Goal: Task Accomplishment & Management: Manage account settings

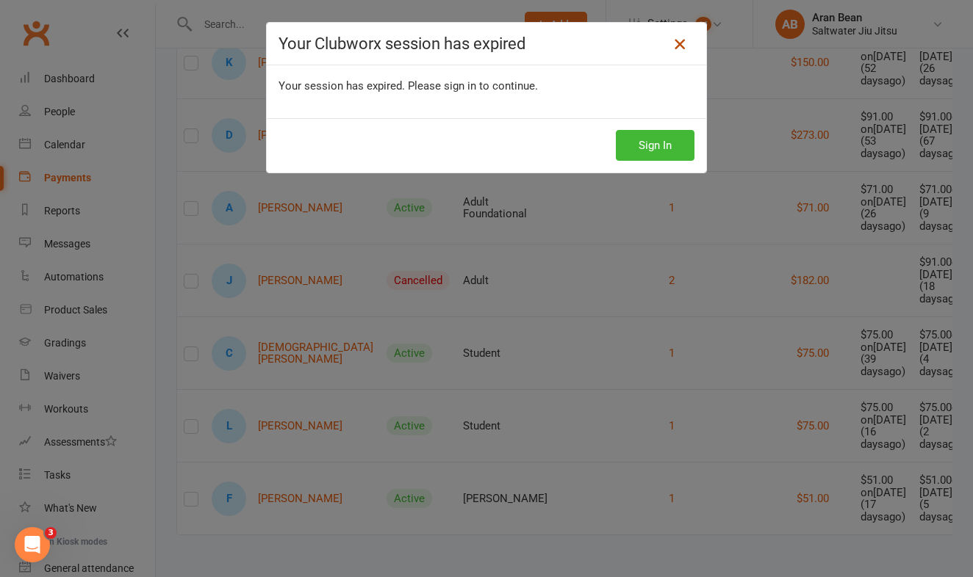
click at [681, 41] on icon at bounding box center [680, 44] width 18 height 18
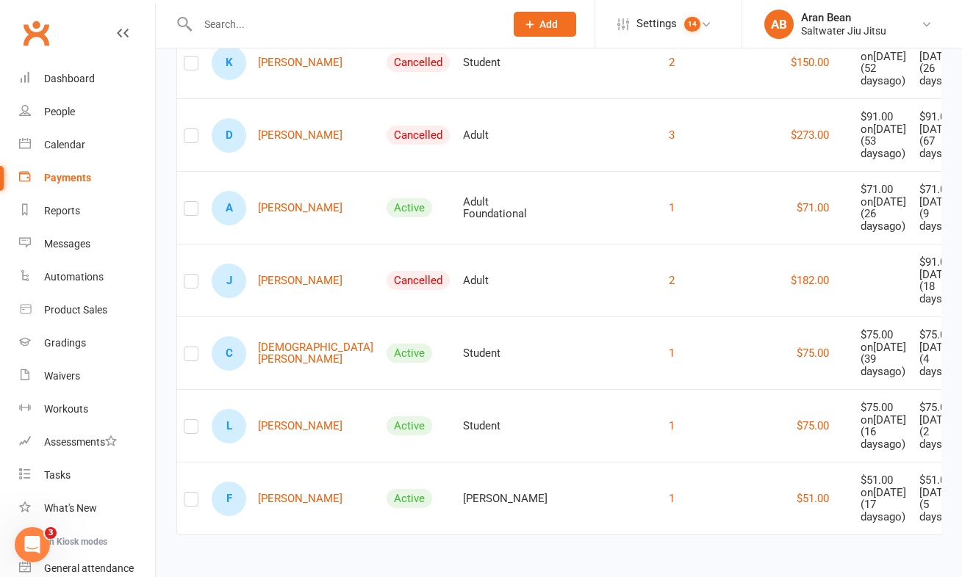
click at [273, 34] on input "text" at bounding box center [343, 24] width 301 height 21
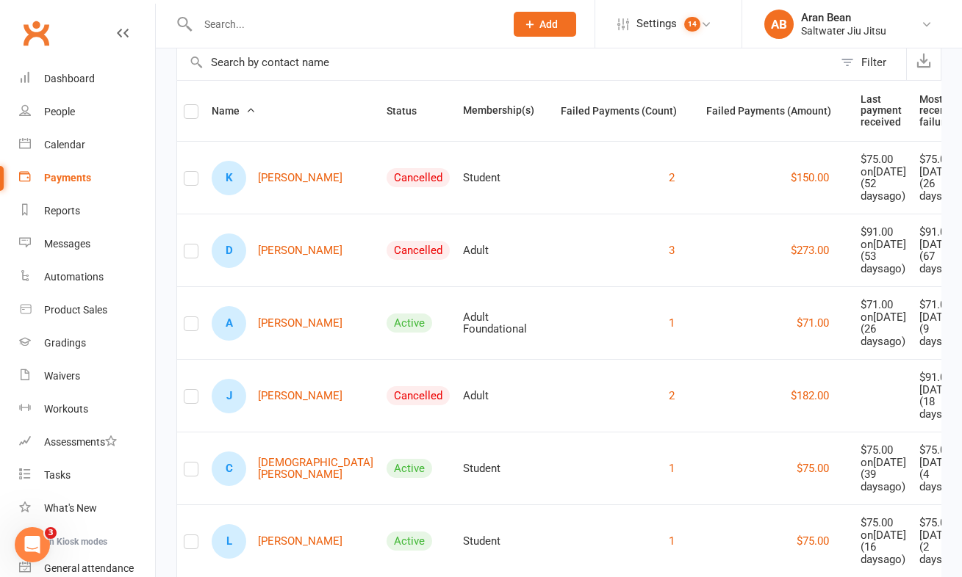
scroll to position [228, 0]
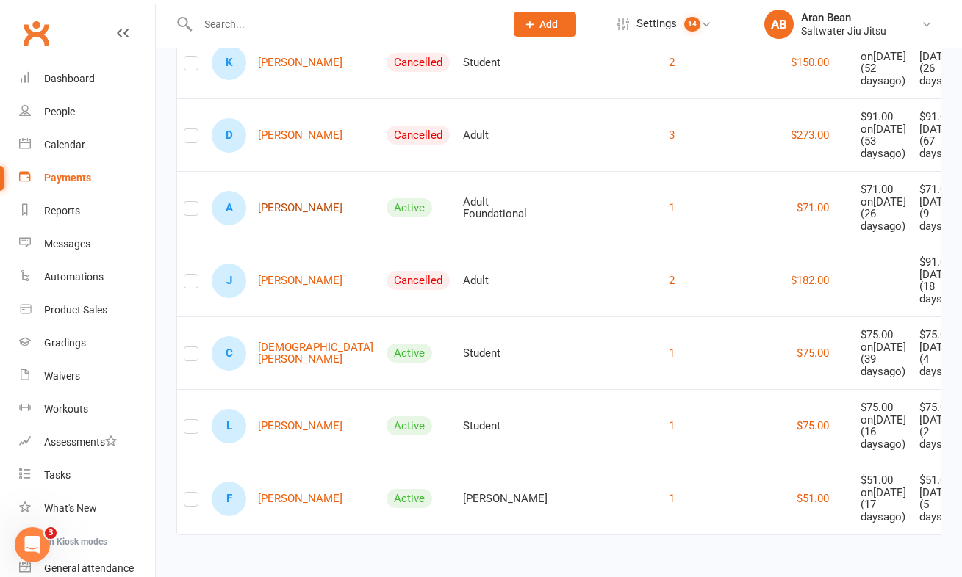
click at [265, 226] on link "A [PERSON_NAME]" at bounding box center [277, 208] width 131 height 35
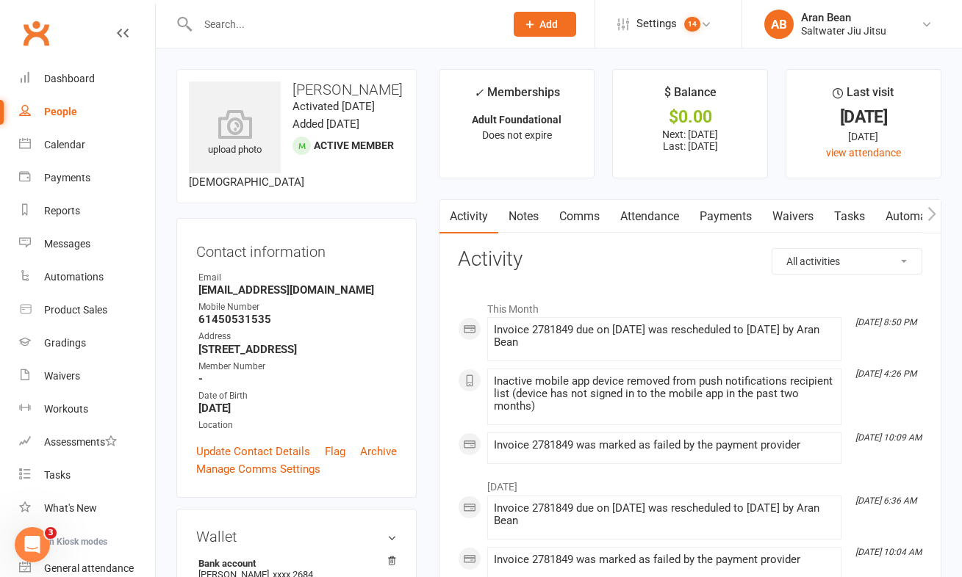
click at [738, 226] on link "Payments" at bounding box center [725, 217] width 73 height 34
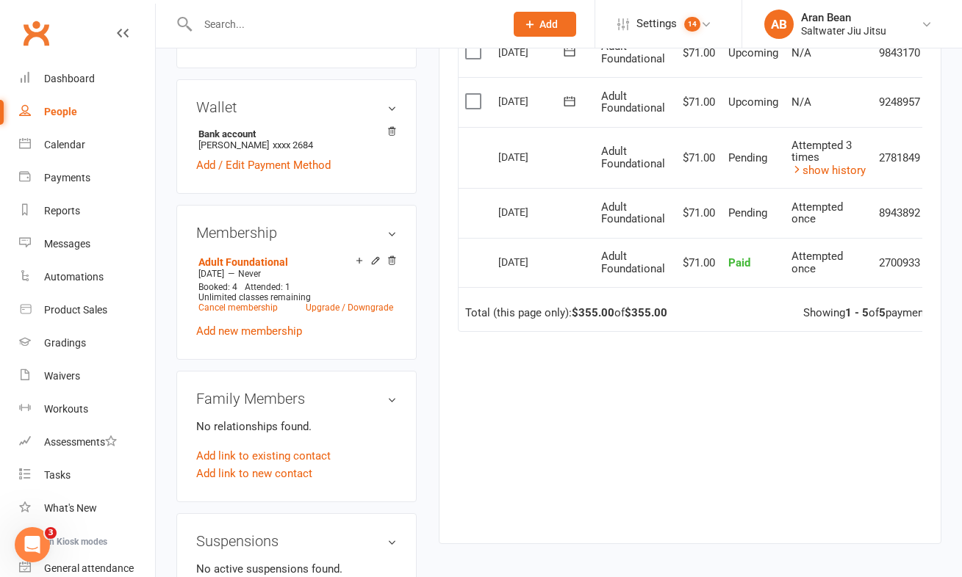
scroll to position [306, 0]
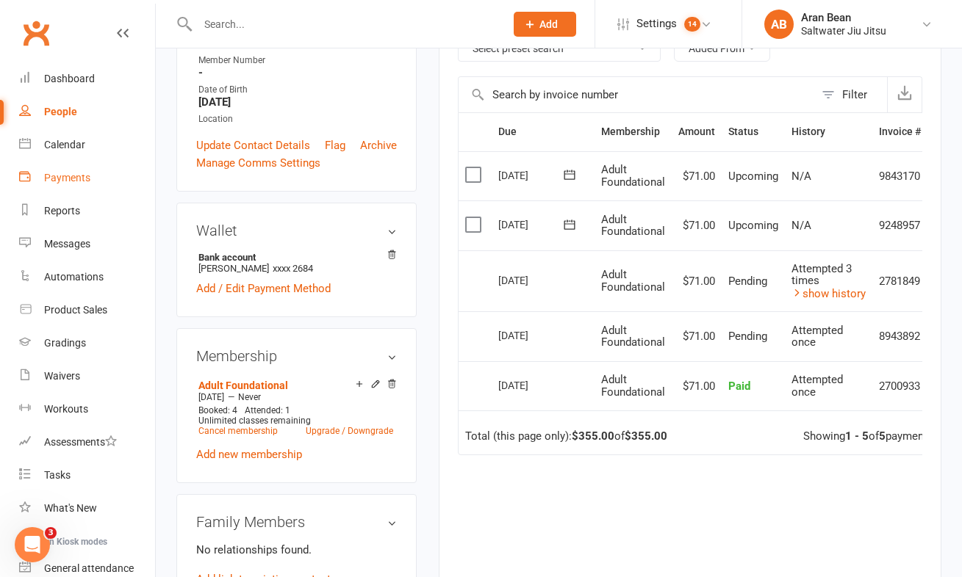
click at [64, 180] on div "Payments" at bounding box center [67, 178] width 46 height 12
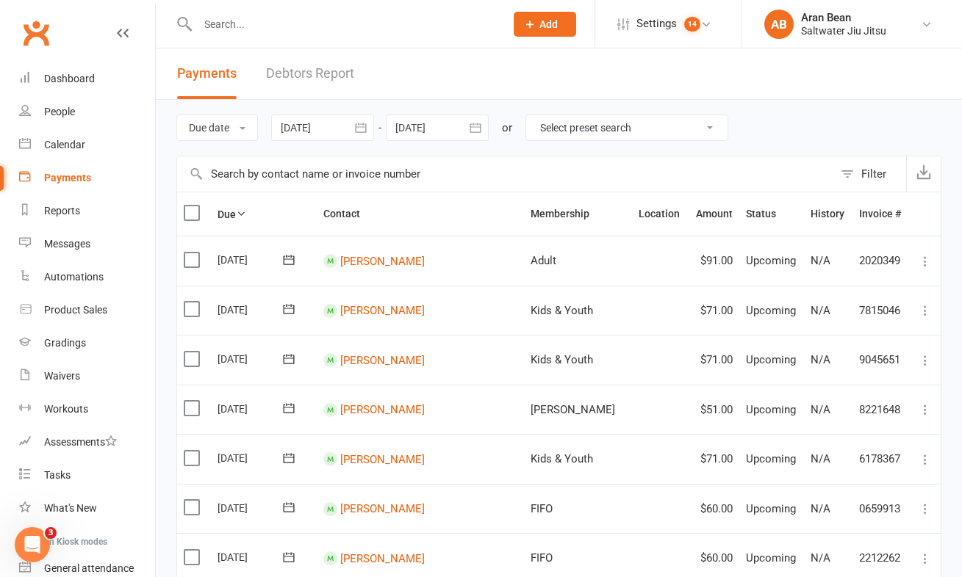
click at [293, 78] on link "Debtors Report" at bounding box center [310, 73] width 88 height 51
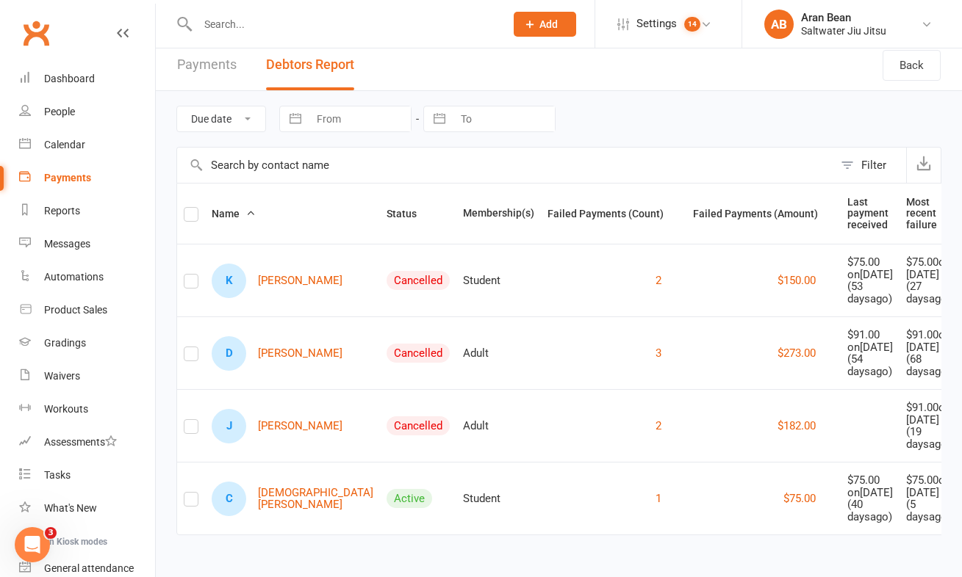
scroll to position [62, 0]
click at [292, 482] on link "C [DEMOGRAPHIC_DATA][PERSON_NAME]" at bounding box center [293, 499] width 162 height 35
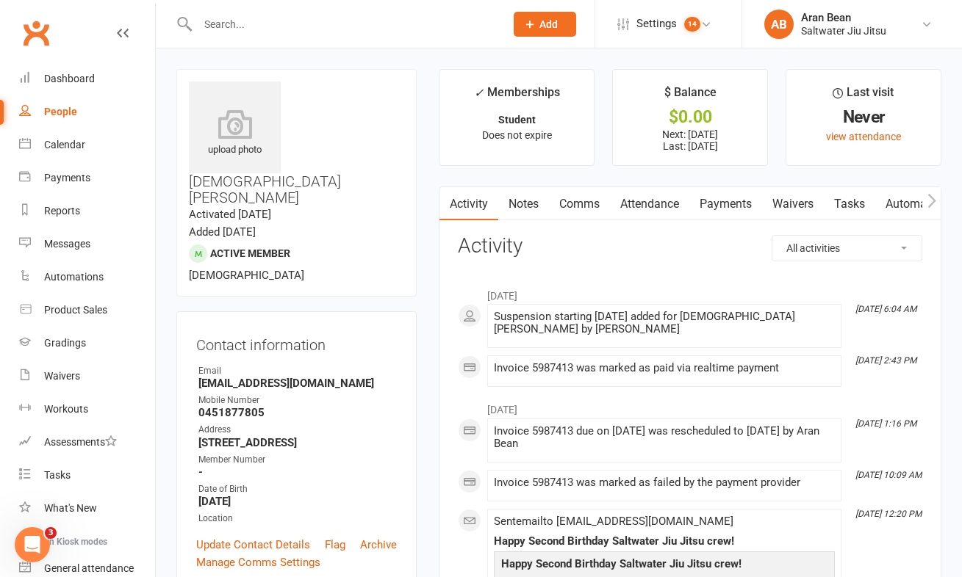
click at [726, 209] on link "Payments" at bounding box center [725, 204] width 73 height 34
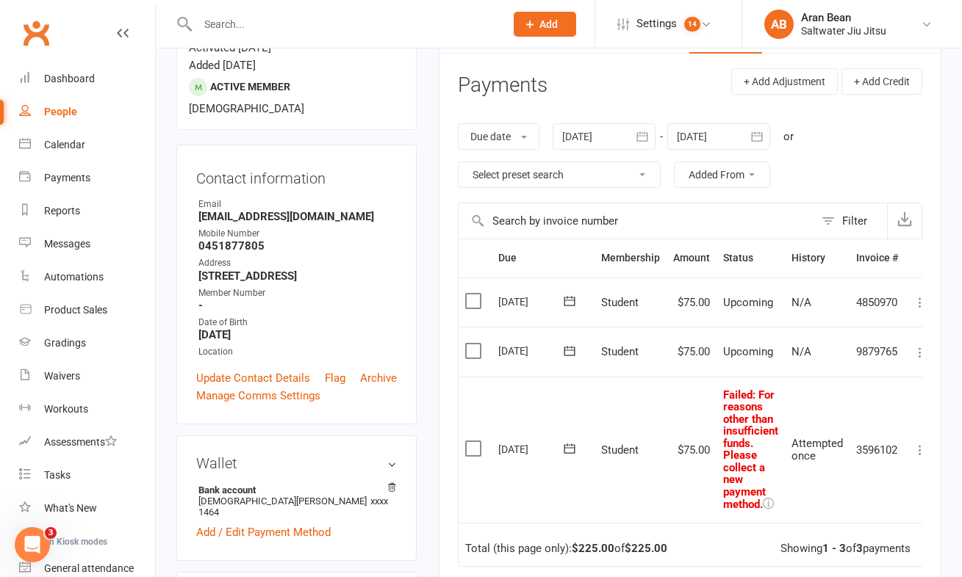
scroll to position [35, 0]
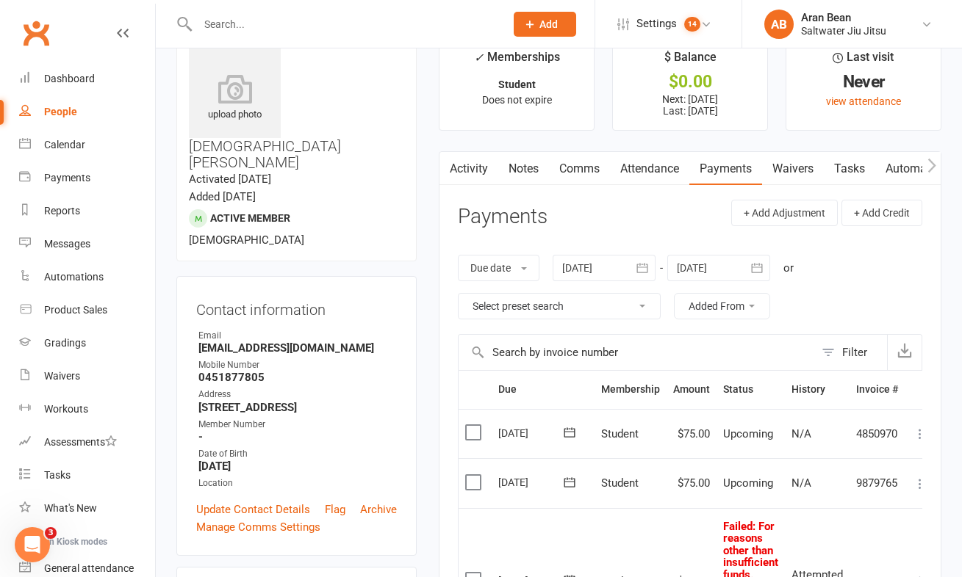
click at [811, 167] on link "Waivers" at bounding box center [793, 169] width 62 height 34
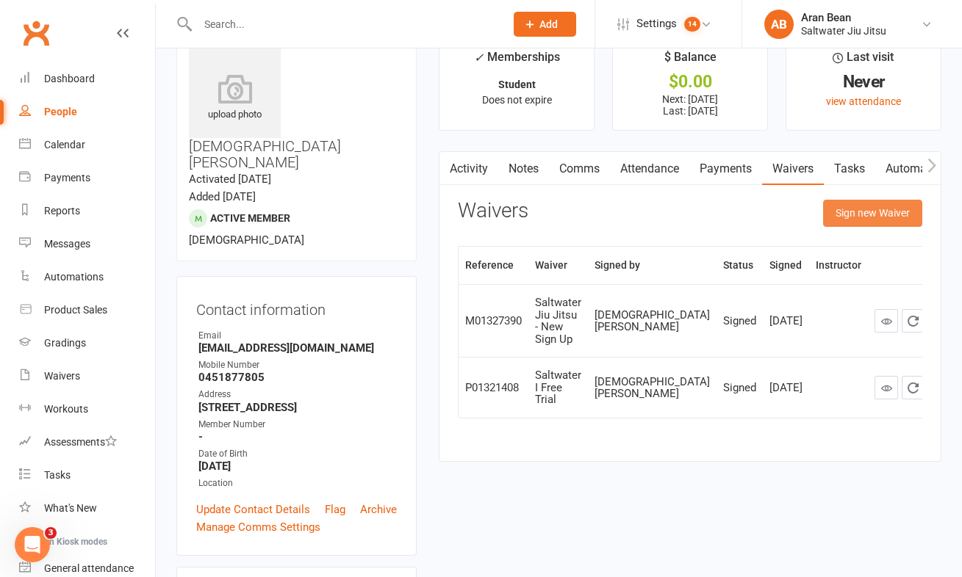
click at [877, 216] on button "Sign new Waiver" at bounding box center [872, 213] width 99 height 26
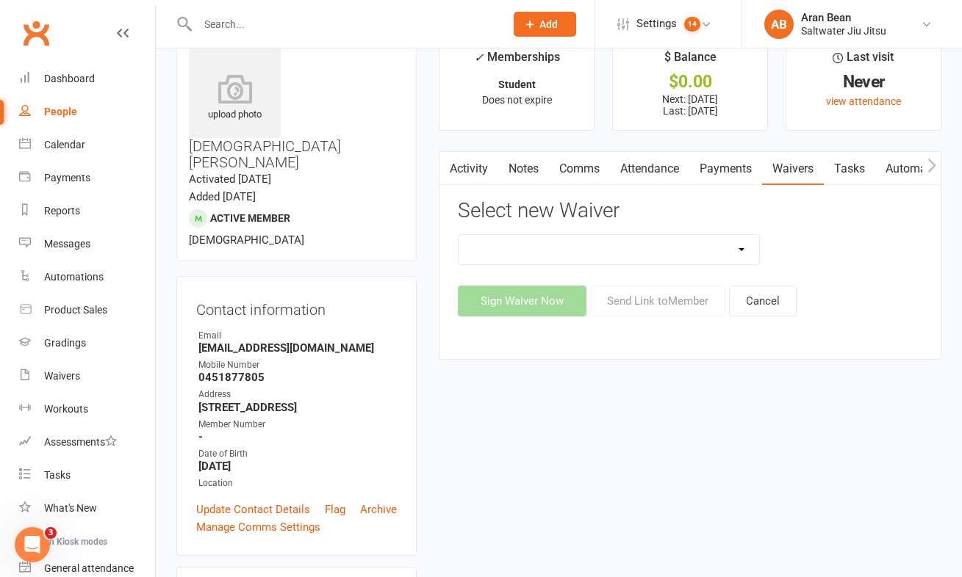
select select "14432"
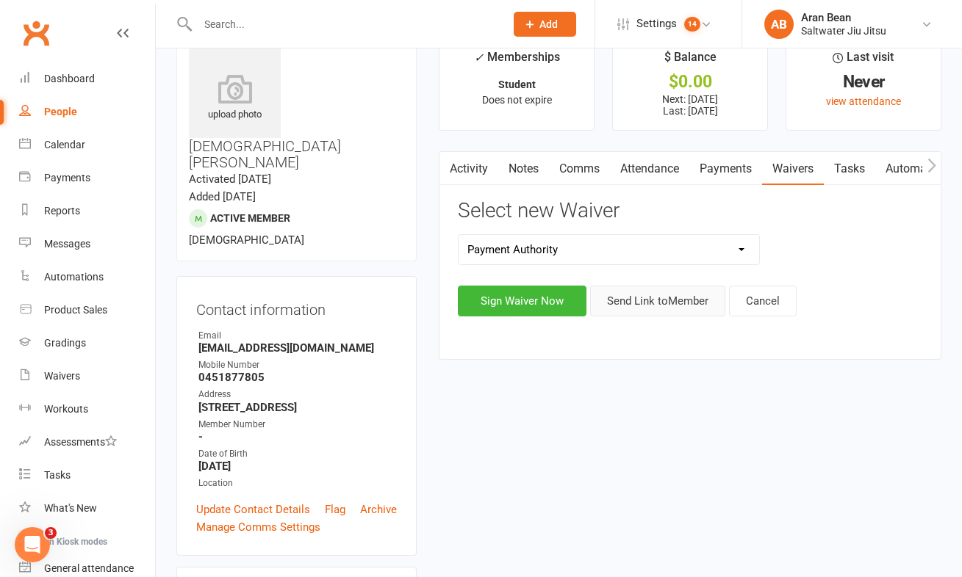
click at [624, 300] on button "Send Link to Member" at bounding box center [657, 301] width 135 height 31
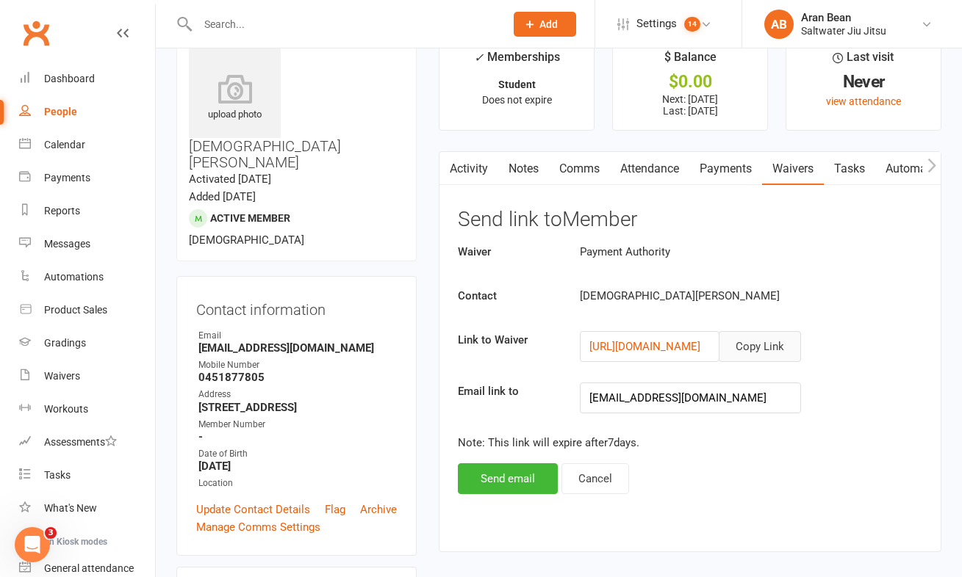
click at [766, 353] on button "Copy Link" at bounding box center [759, 346] width 82 height 31
click at [230, 31] on input "text" at bounding box center [343, 24] width 301 height 21
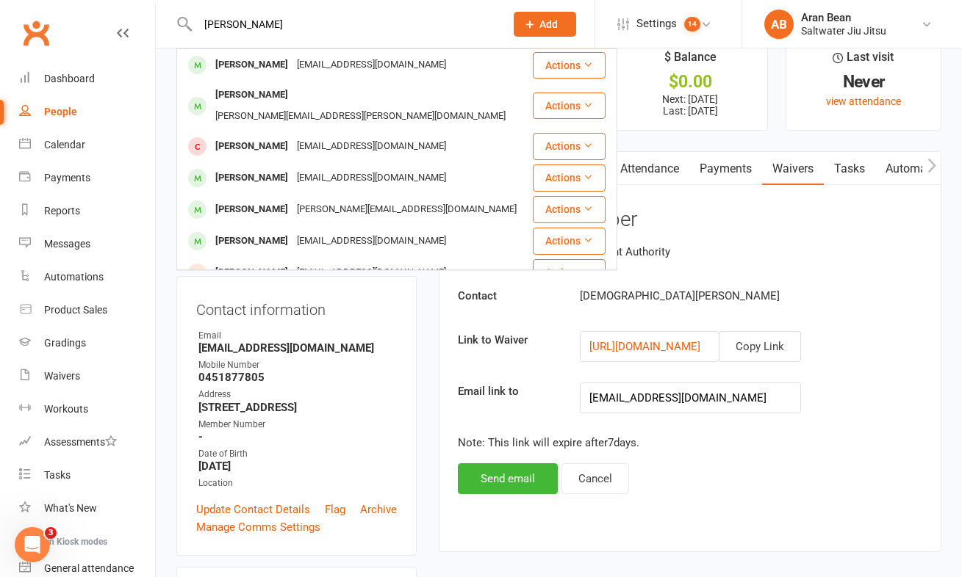
type input "[PERSON_NAME]"
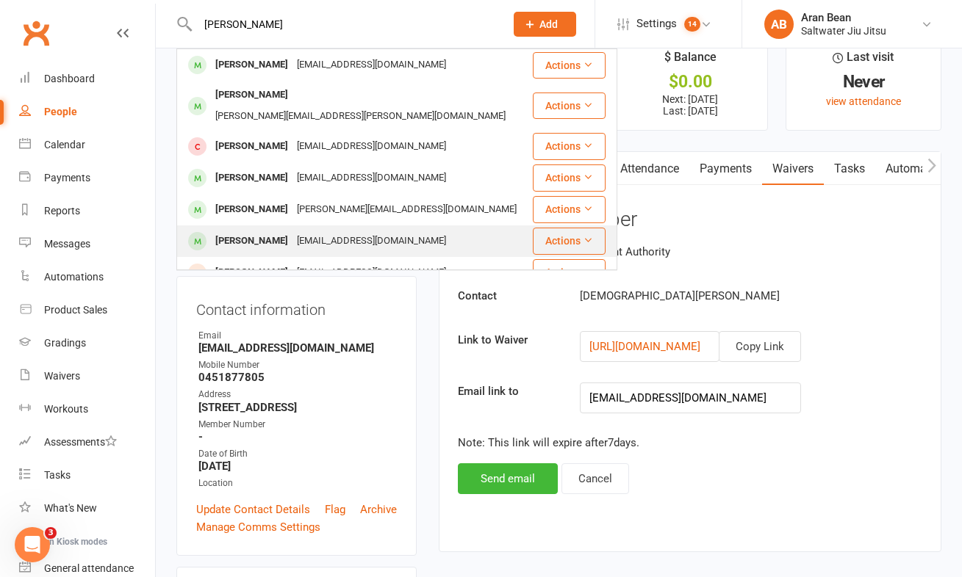
drag, startPoint x: 235, startPoint y: 48, endPoint x: 265, endPoint y: 221, distance: 175.2
click at [265, 231] on div "[PERSON_NAME]" at bounding box center [252, 241] width 82 height 21
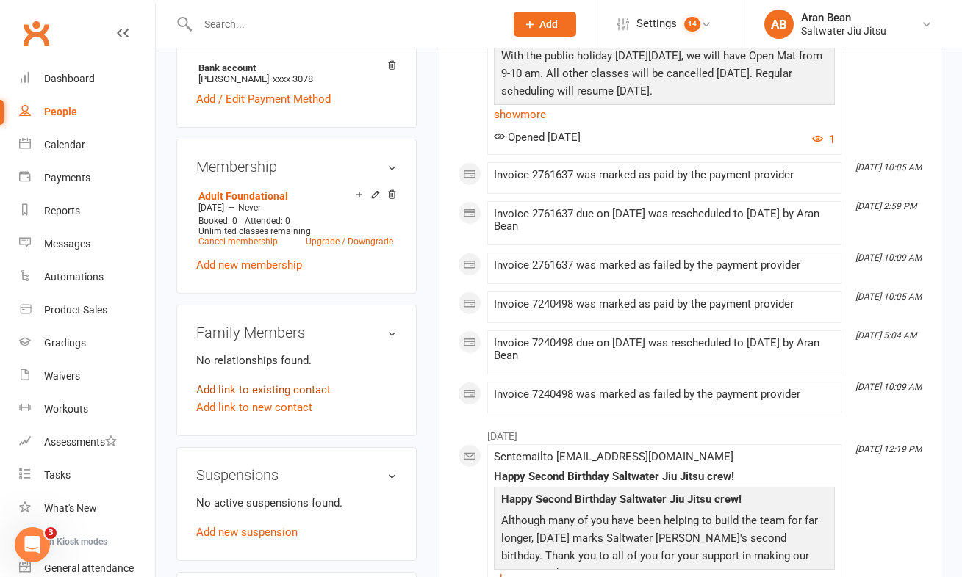
scroll to position [545, 0]
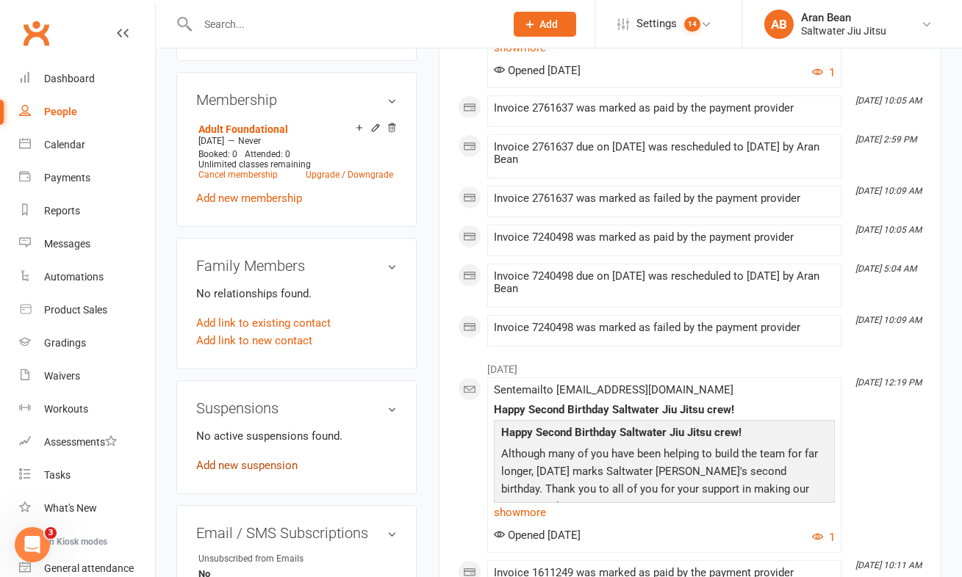
click at [262, 472] on link "Add new suspension" at bounding box center [246, 465] width 101 height 13
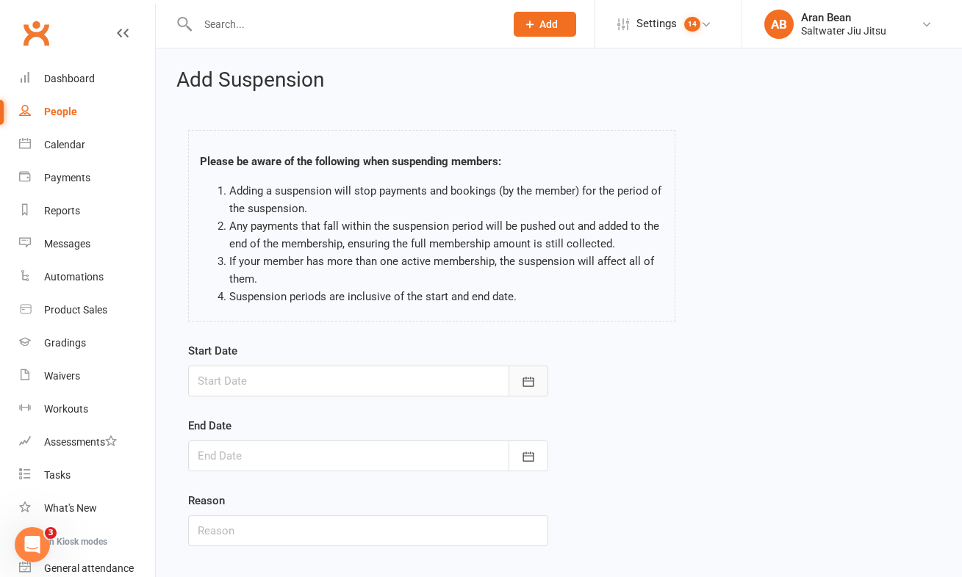
click at [530, 392] on button "button" at bounding box center [528, 381] width 40 height 31
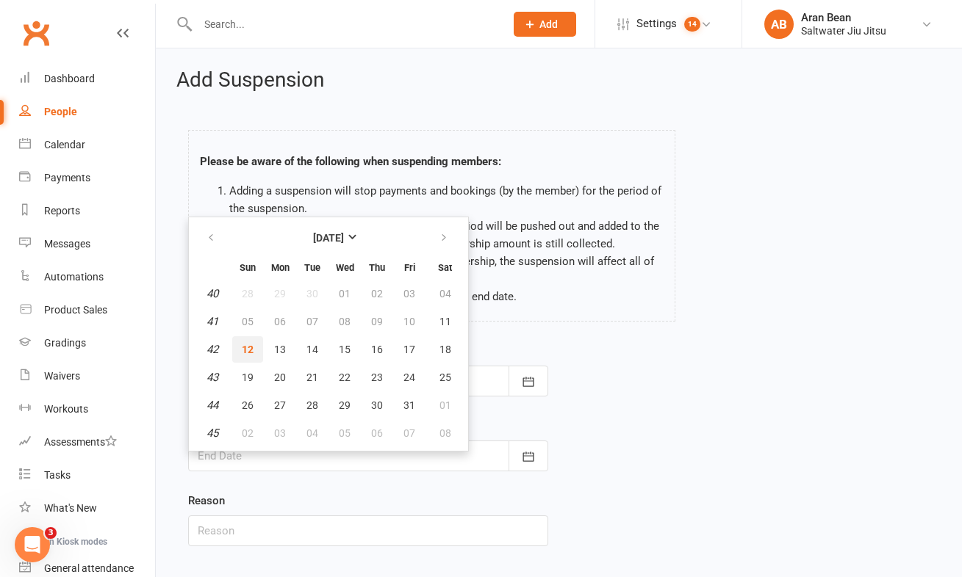
click at [253, 351] on span "12" at bounding box center [248, 350] width 12 height 12
type input "[DATE]"
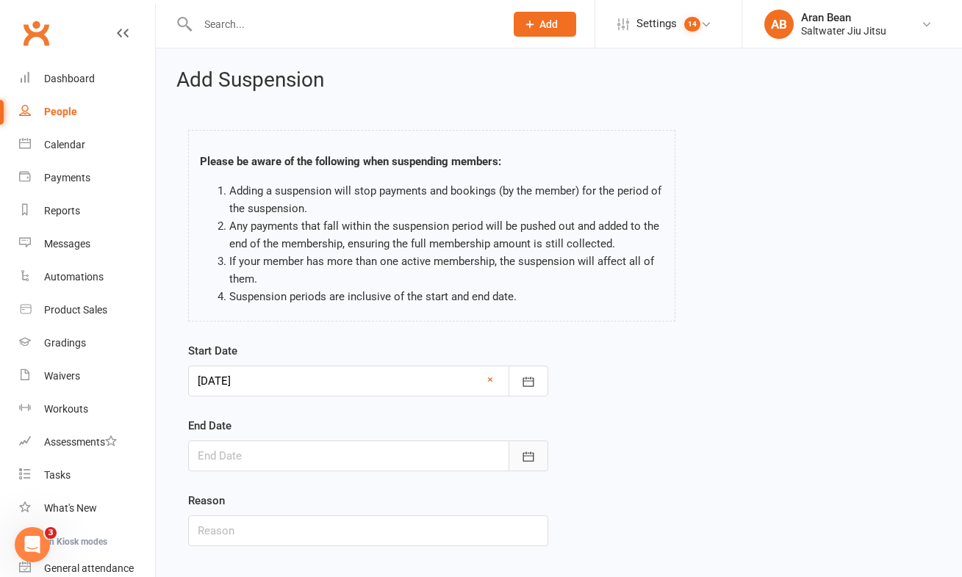
click at [524, 450] on icon "button" at bounding box center [528, 457] width 15 height 15
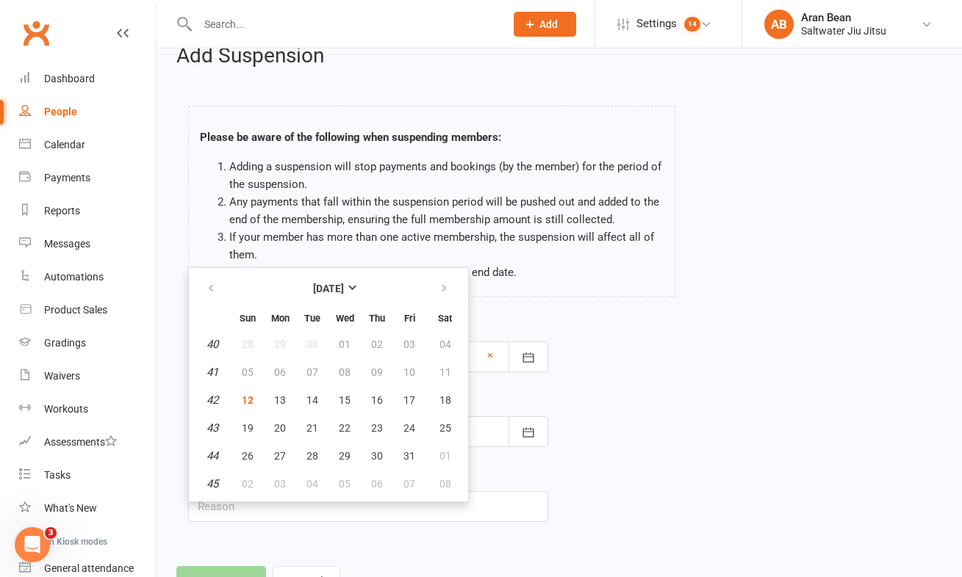
scroll to position [98, 0]
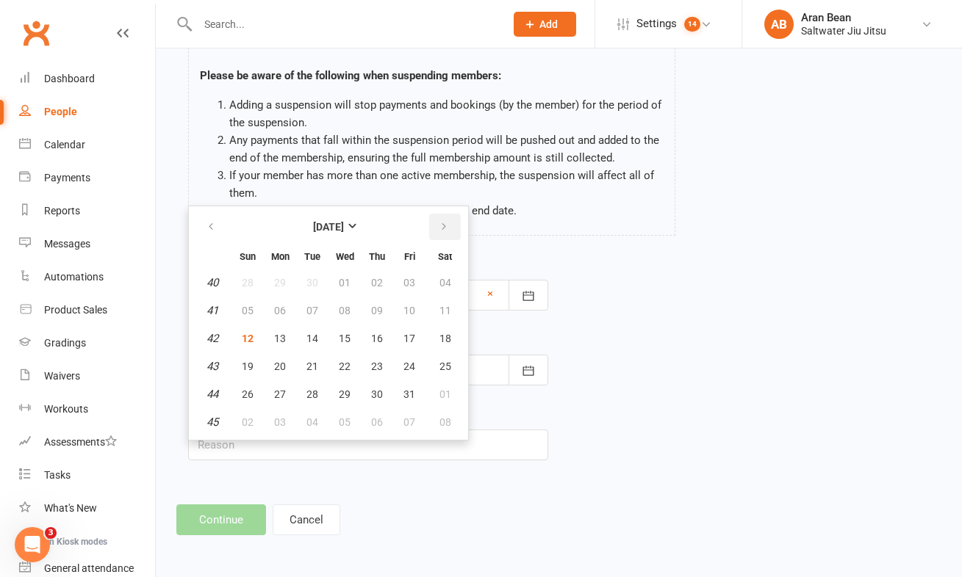
click at [442, 221] on icon "button" at bounding box center [444, 227] width 10 height 12
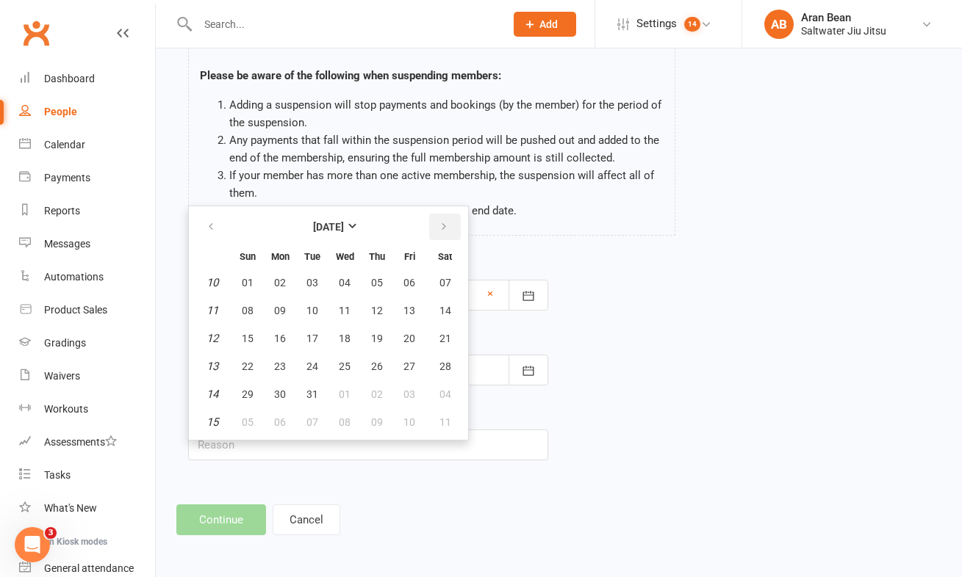
click at [442, 221] on icon "button" at bounding box center [444, 227] width 10 height 12
click at [245, 333] on span "12" at bounding box center [248, 339] width 12 height 12
type input "[DATE]"
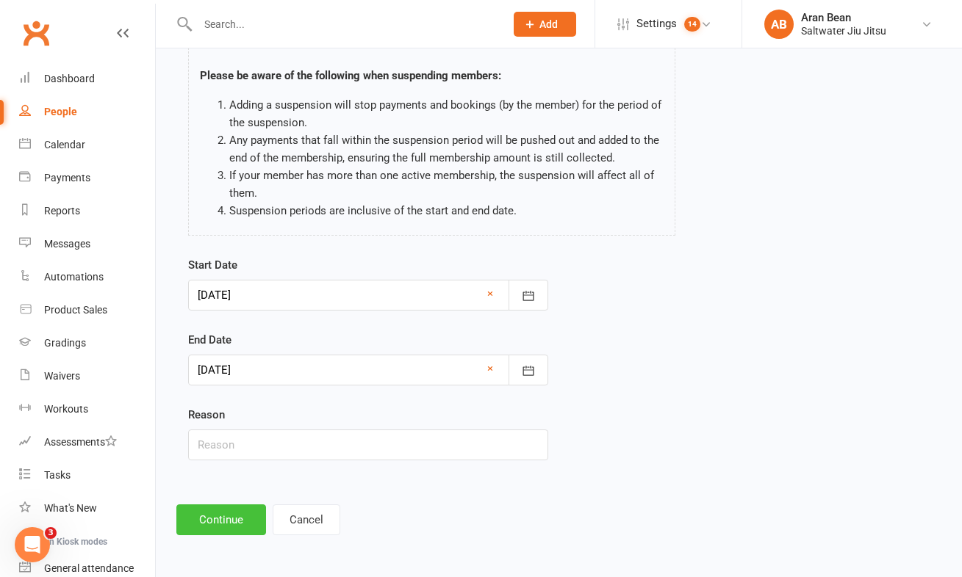
click at [227, 511] on button "Continue" at bounding box center [221, 520] width 90 height 31
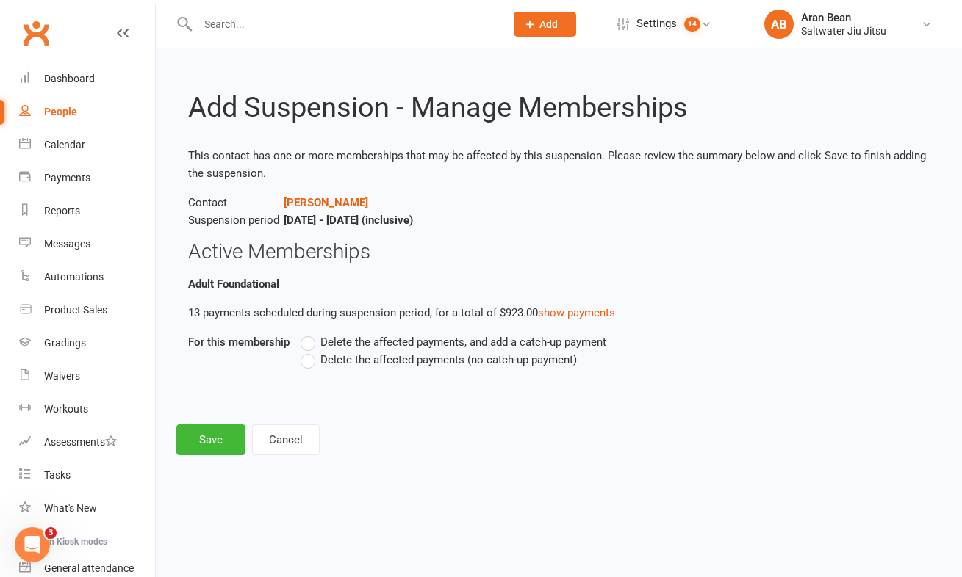
scroll to position [0, 0]
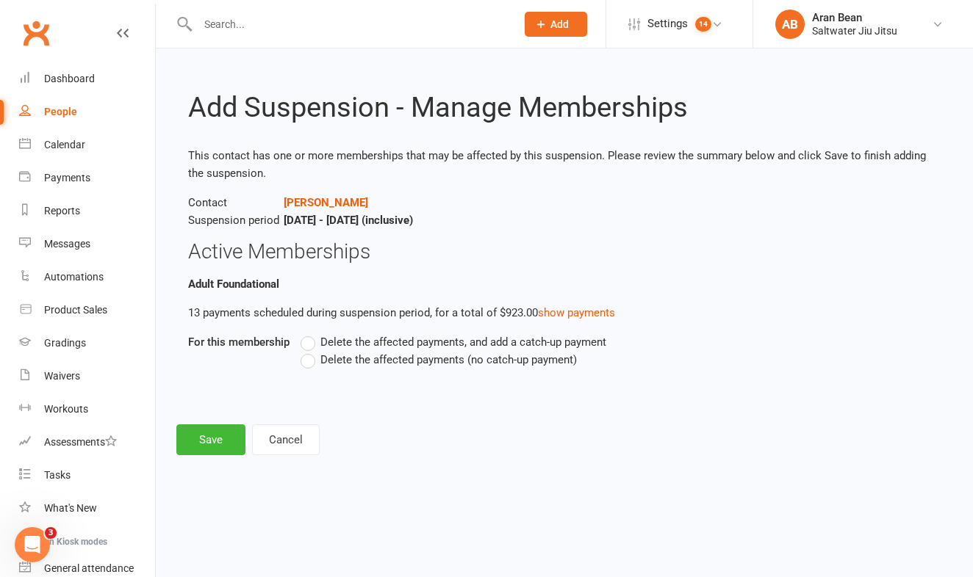
click at [315, 367] on label "Delete the affected payments (no catch-up payment)" at bounding box center [438, 360] width 276 height 18
click at [310, 351] on input "Delete the affected payments (no catch-up payment)" at bounding box center [305, 351] width 10 height 0
click at [216, 444] on button "Save" at bounding box center [210, 440] width 69 height 31
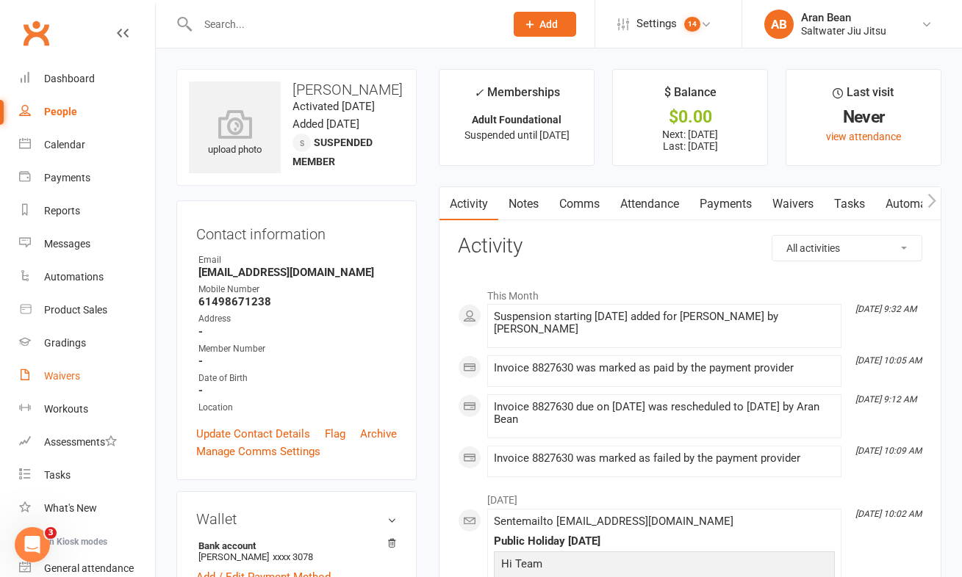
click at [57, 377] on div "Waivers" at bounding box center [62, 376] width 36 height 12
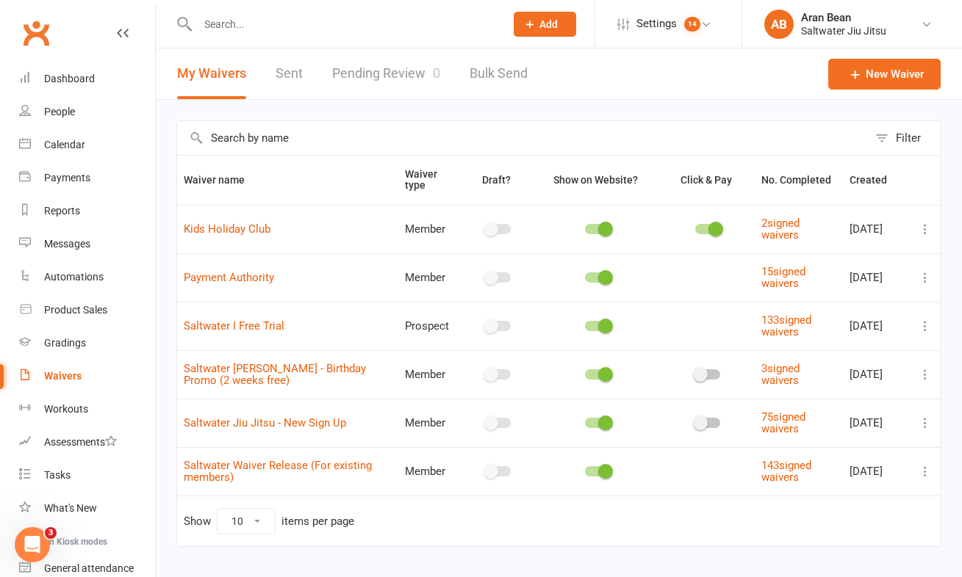
click at [400, 75] on link "Pending Review 0" at bounding box center [386, 73] width 108 height 51
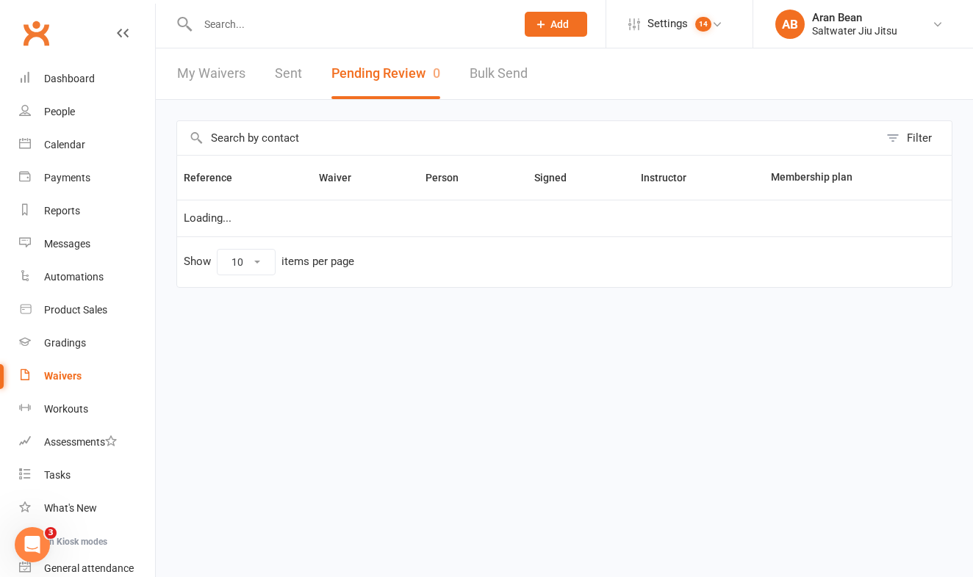
select select "100"
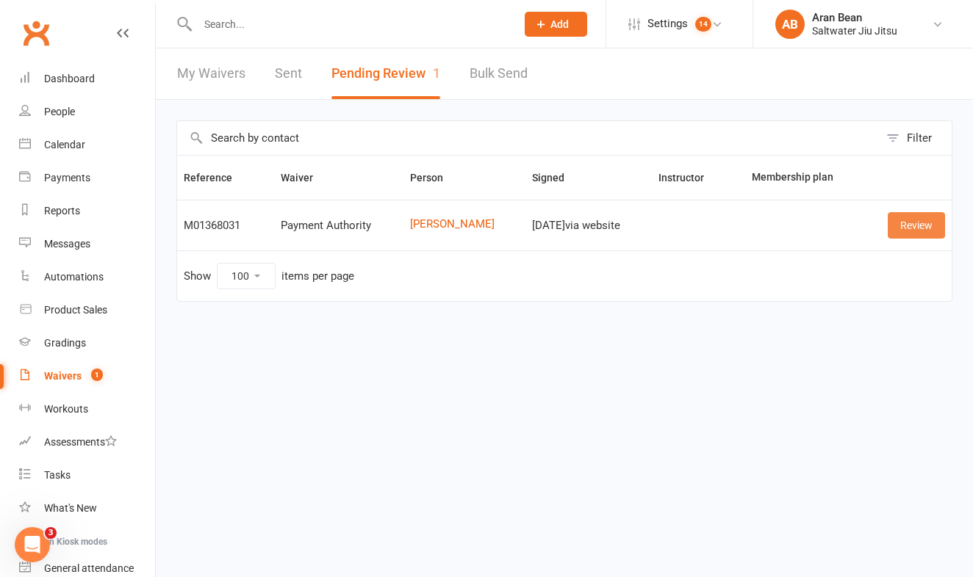
click at [906, 226] on link "Review" at bounding box center [915, 225] width 57 height 26
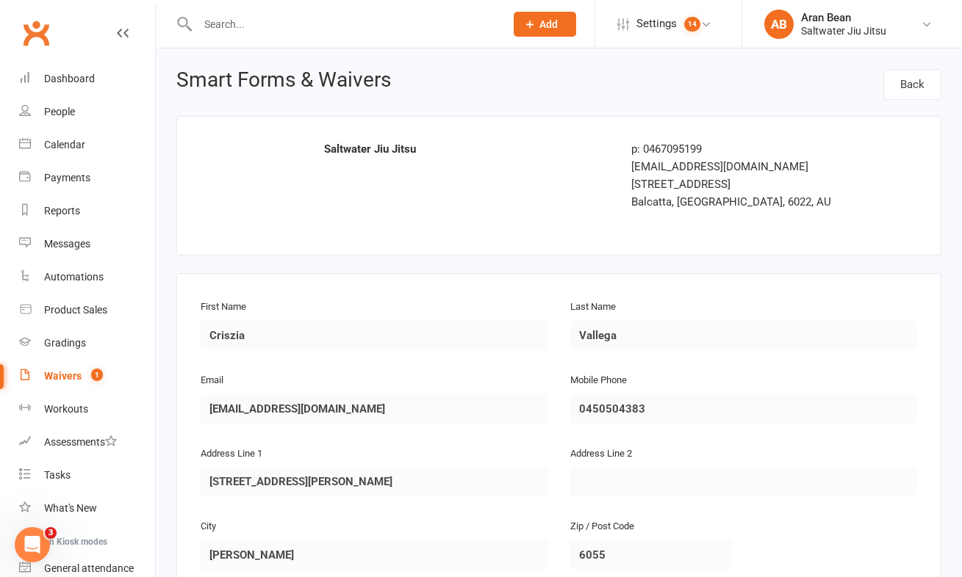
scroll to position [734, 0]
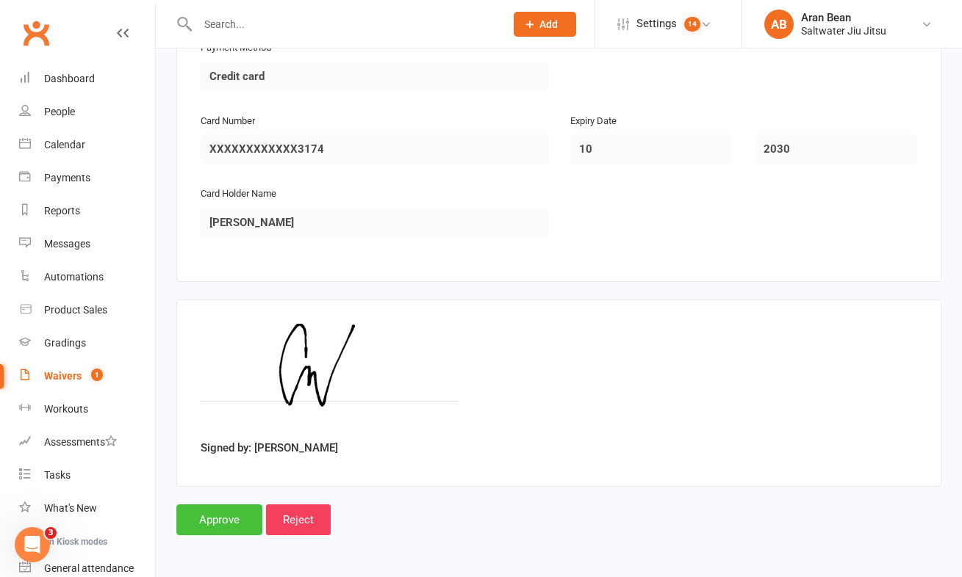
click at [220, 509] on input "Approve" at bounding box center [219, 520] width 86 height 31
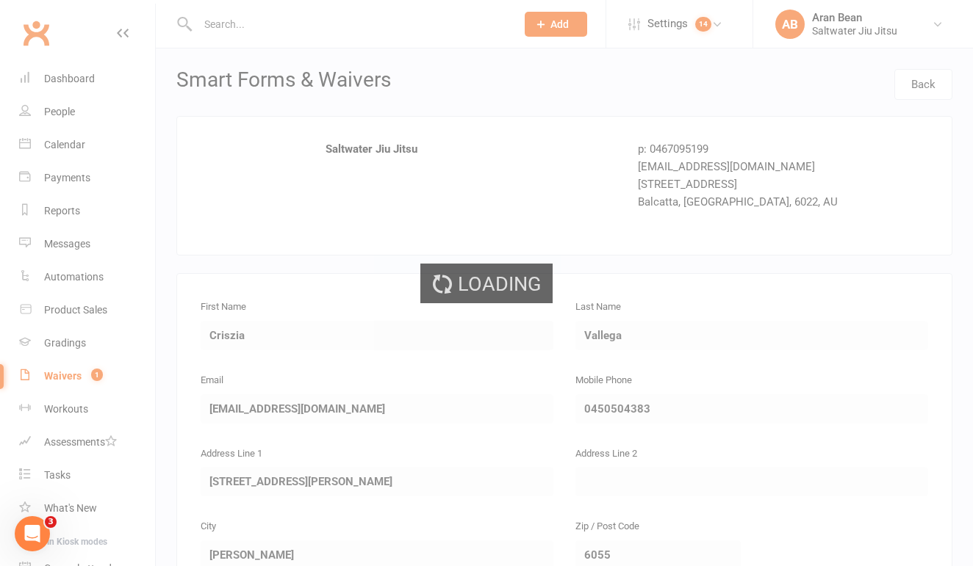
select select "100"
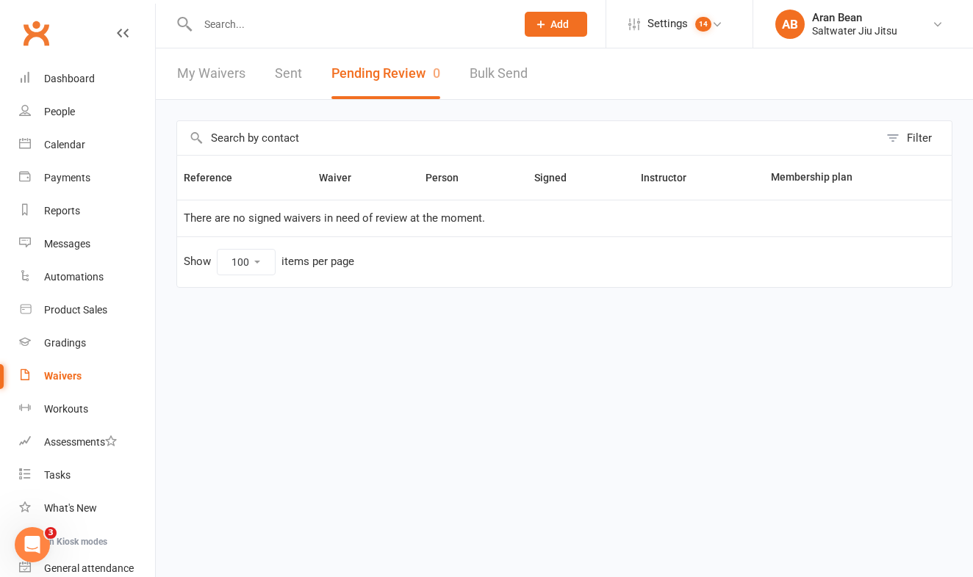
click at [242, 17] on input "text" at bounding box center [349, 24] width 312 height 21
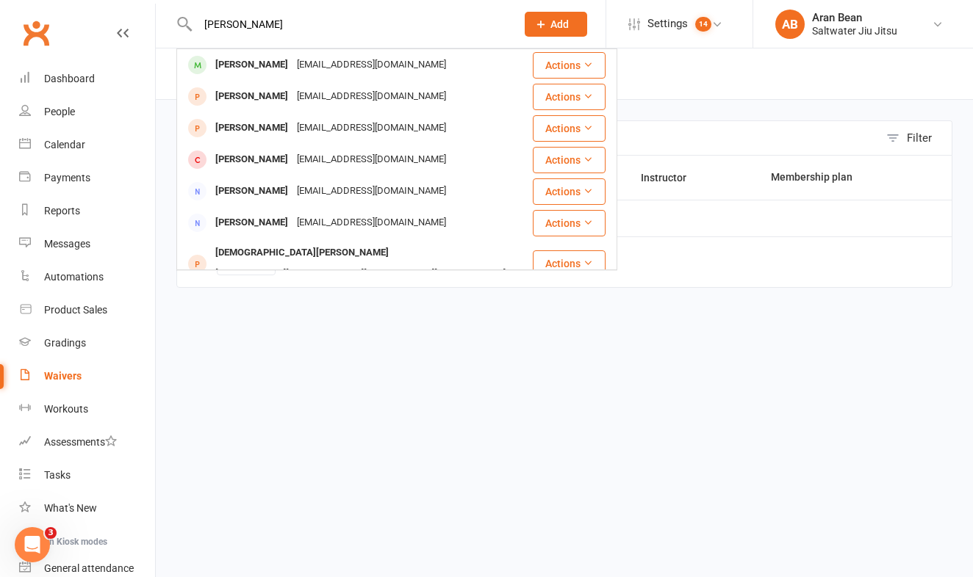
drag, startPoint x: 247, startPoint y: 39, endPoint x: 252, endPoint y: 24, distance: 16.3
click at [252, 24] on input "[PERSON_NAME]" at bounding box center [349, 24] width 312 height 21
type input "C"
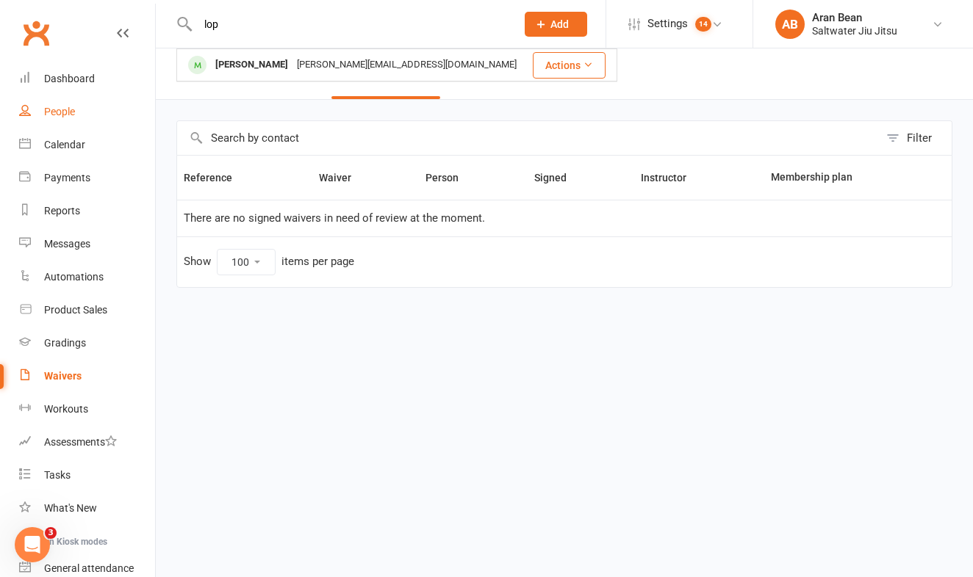
type input "lop"
drag, startPoint x: 78, startPoint y: 108, endPoint x: 93, endPoint y: 104, distance: 16.0
click at [78, 108] on link "People" at bounding box center [87, 111] width 136 height 33
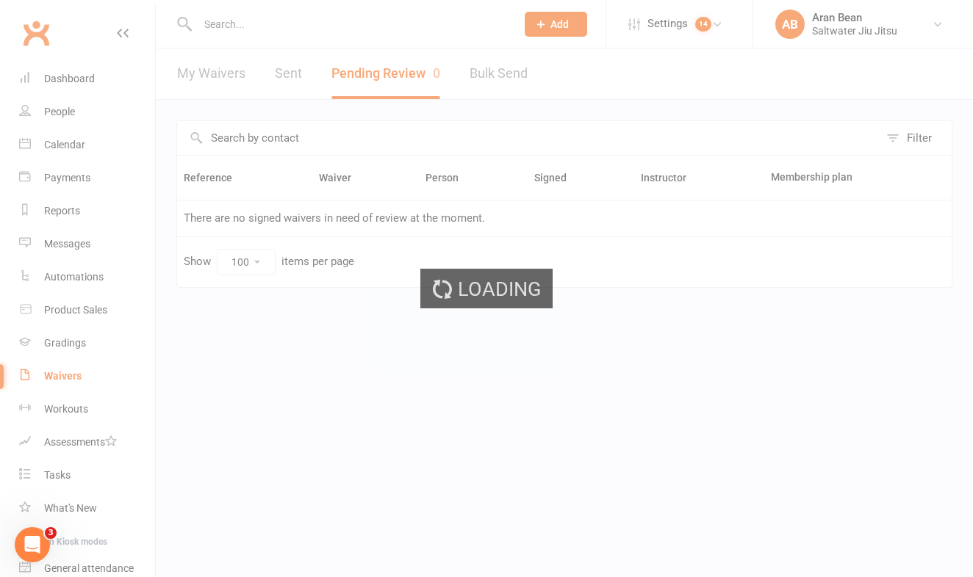
select select "100"
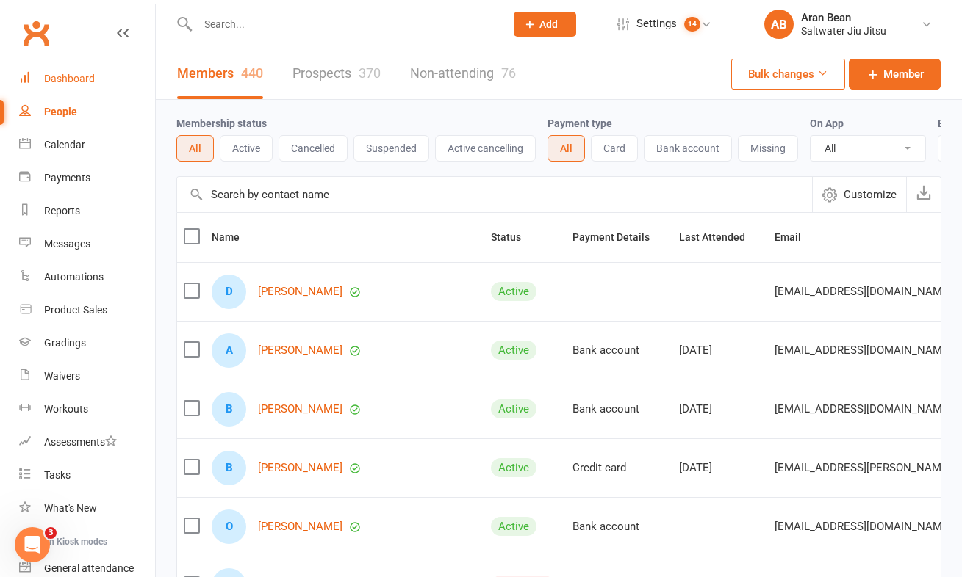
click at [83, 83] on div "Dashboard" at bounding box center [69, 79] width 51 height 12
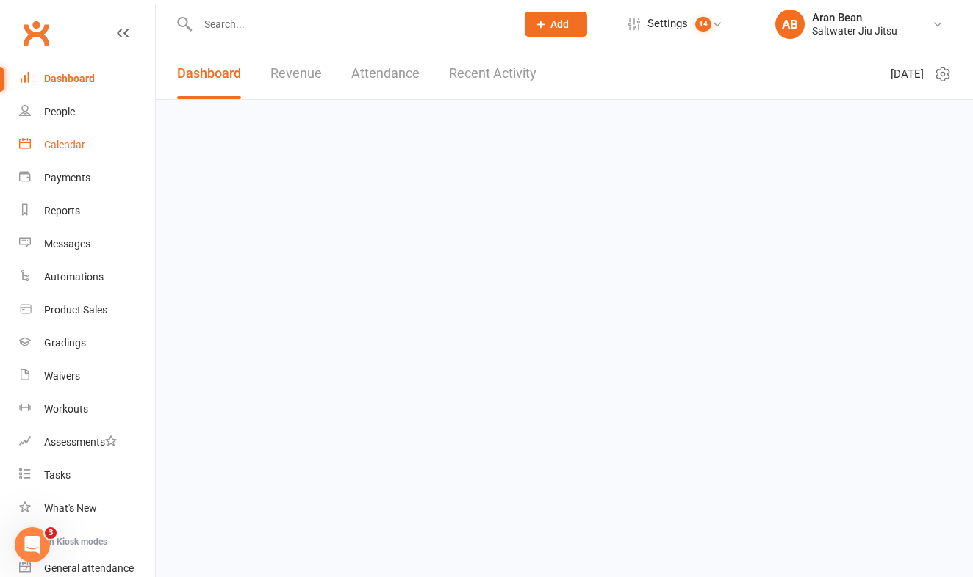
click at [63, 154] on link "Calendar" at bounding box center [87, 145] width 136 height 33
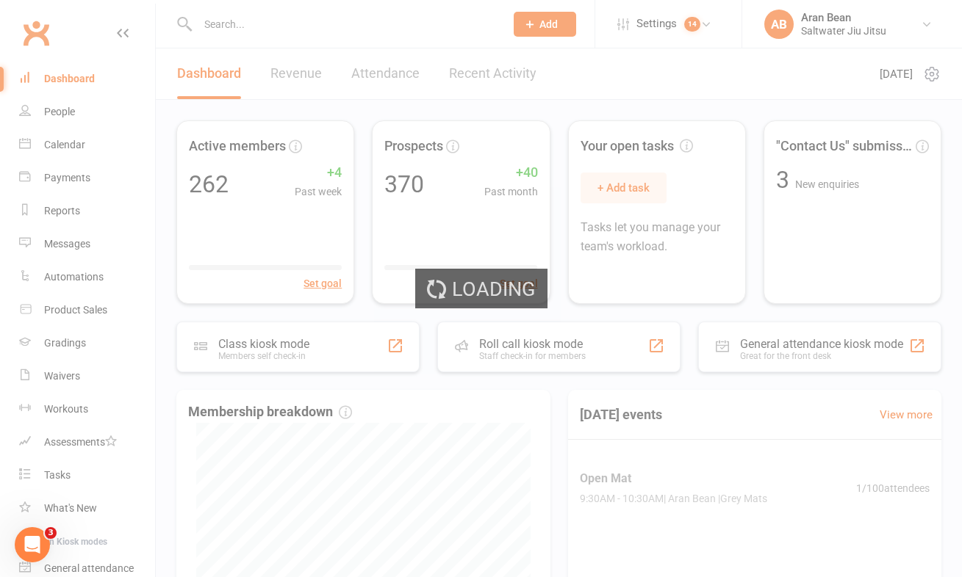
click at [72, 177] on div "Loading" at bounding box center [481, 288] width 962 height 577
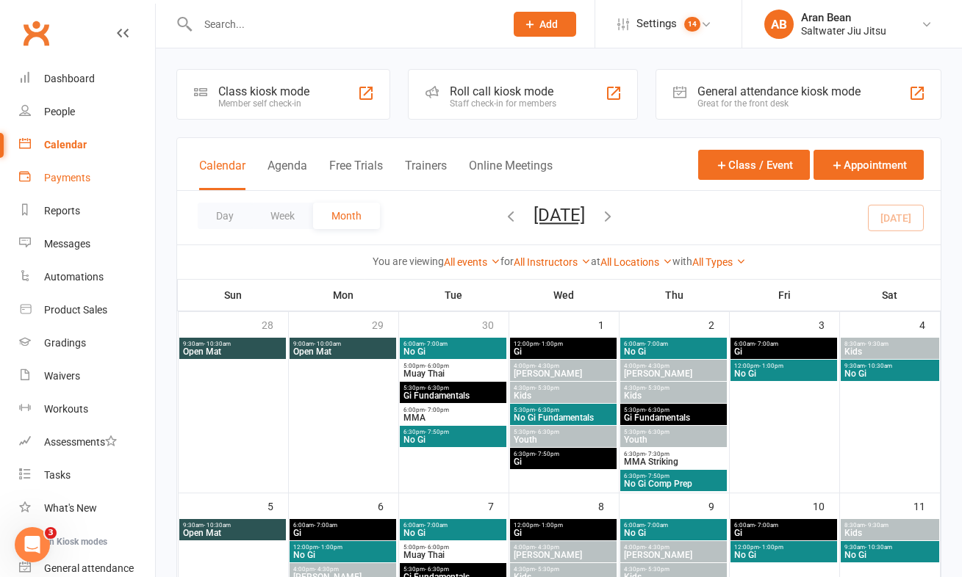
click at [76, 184] on link "Payments" at bounding box center [87, 178] width 136 height 33
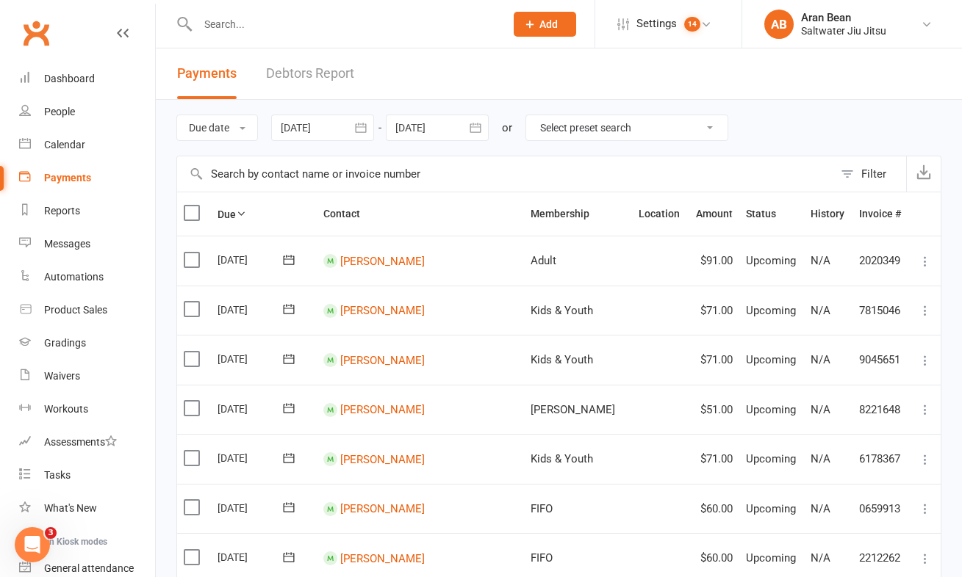
click at [309, 73] on link "Debtors Report" at bounding box center [310, 73] width 88 height 51
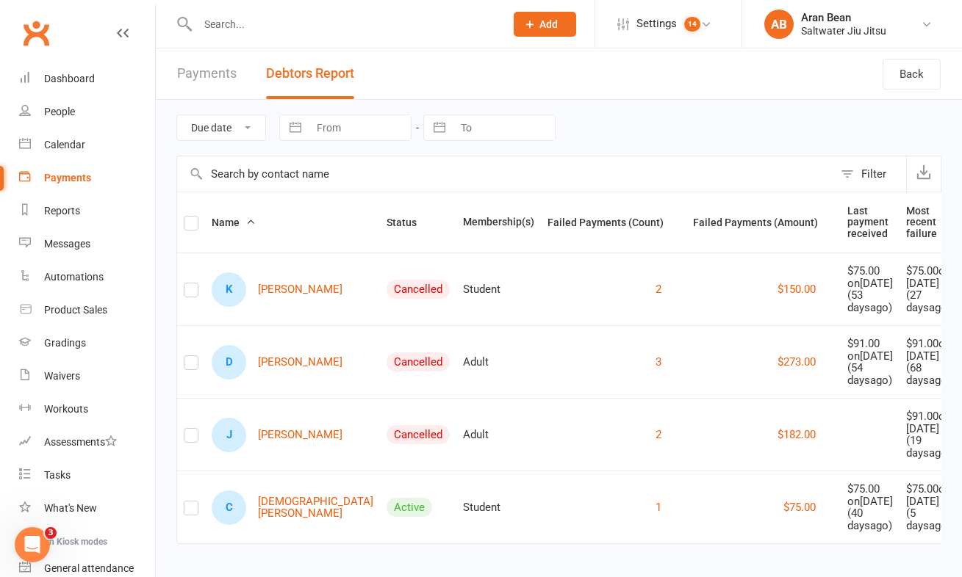
scroll to position [62, 0]
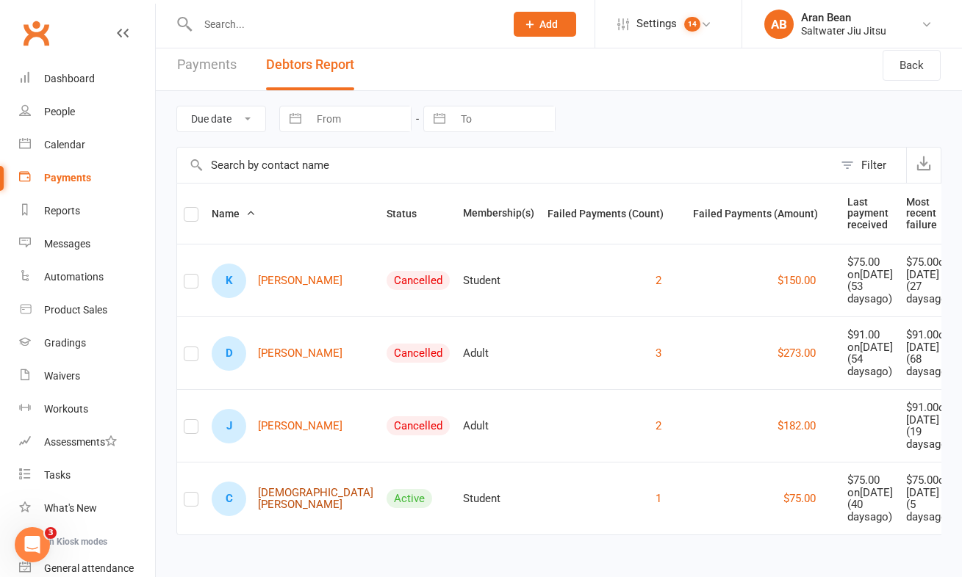
click at [287, 482] on link "C [DEMOGRAPHIC_DATA][PERSON_NAME]" at bounding box center [293, 499] width 162 height 35
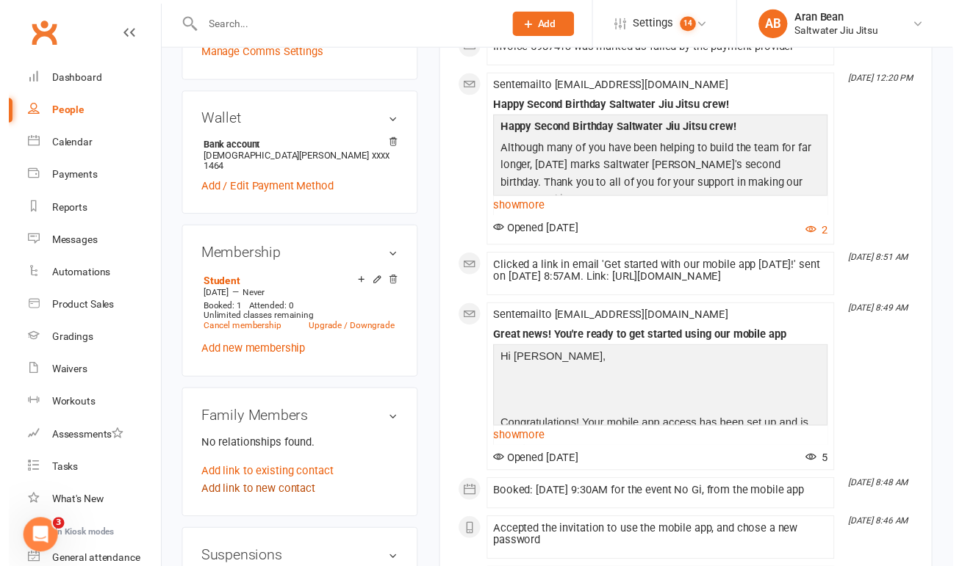
scroll to position [479, 0]
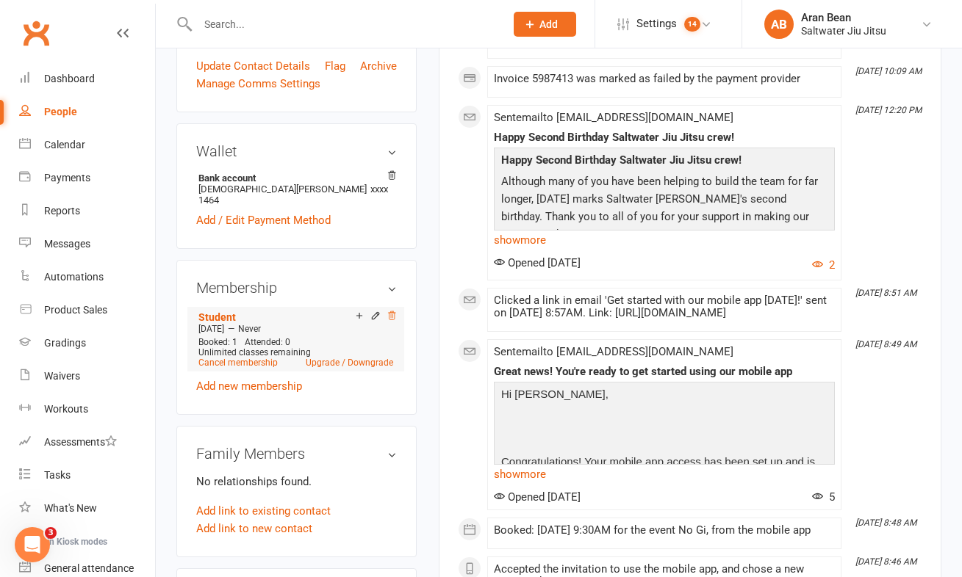
click at [389, 311] on icon at bounding box center [391, 316] width 10 height 10
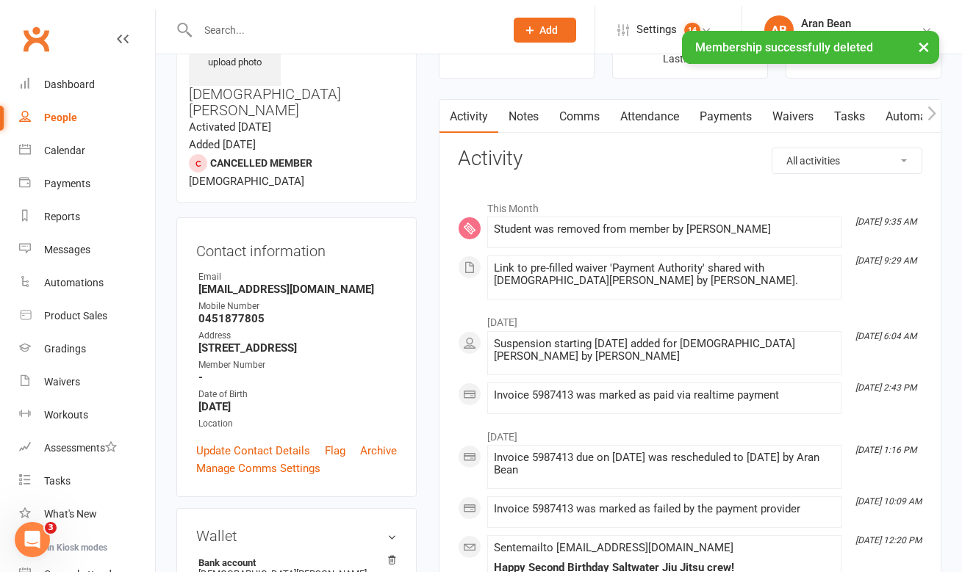
scroll to position [0, 0]
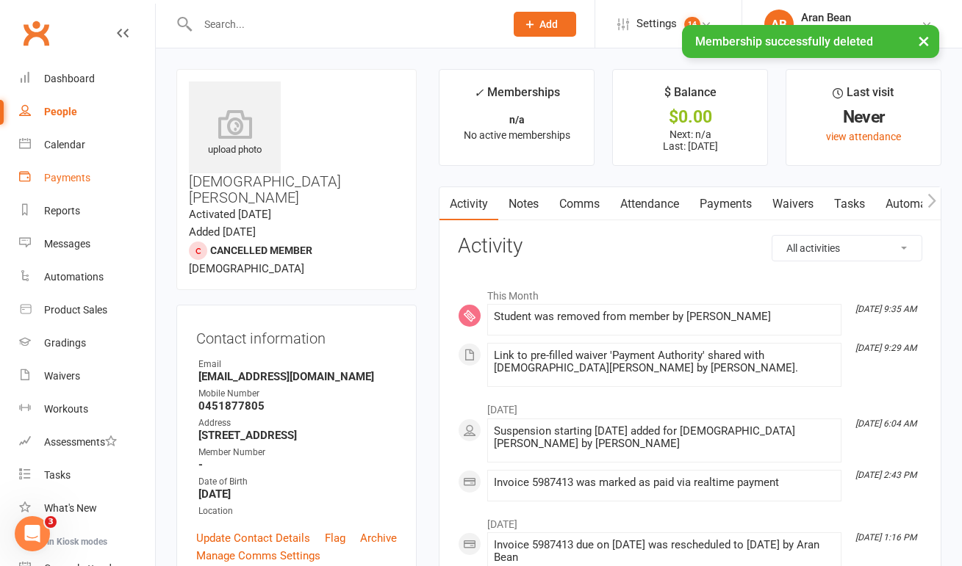
click at [62, 173] on div "Payments" at bounding box center [67, 178] width 46 height 12
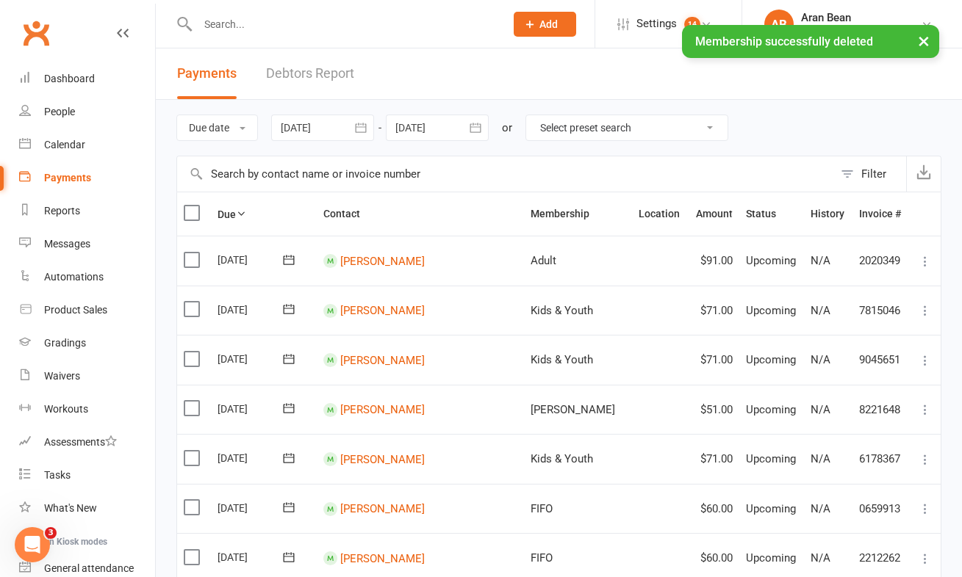
click at [309, 73] on link "Debtors Report" at bounding box center [310, 73] width 88 height 51
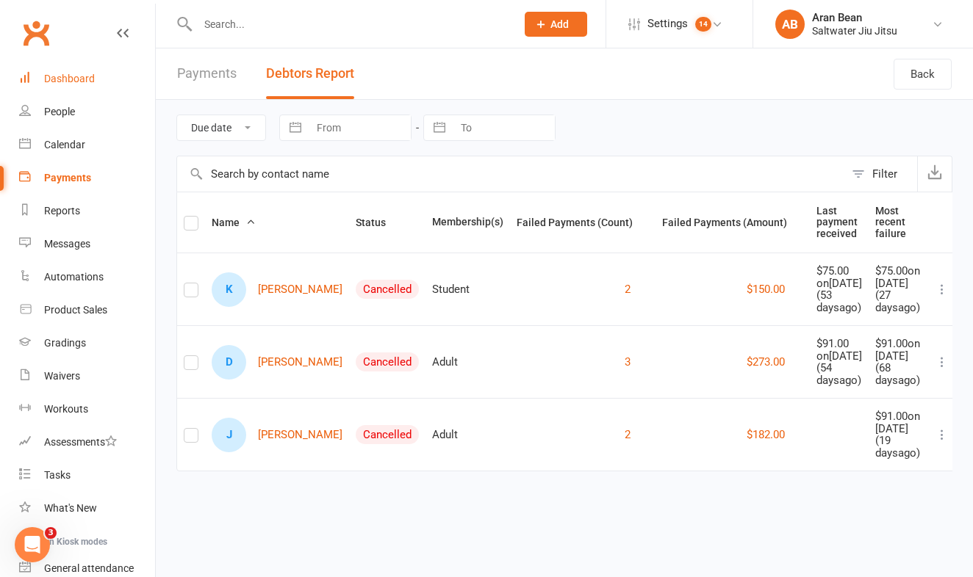
click at [73, 84] on link "Dashboard" at bounding box center [87, 78] width 136 height 33
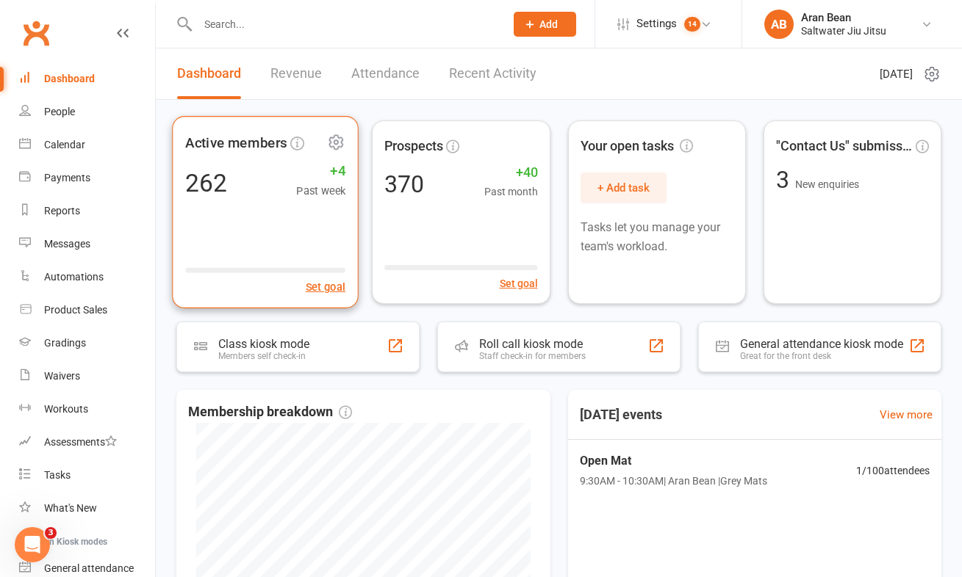
click at [264, 218] on div "Active members 262 +4 Past week Set goal" at bounding box center [265, 212] width 187 height 192
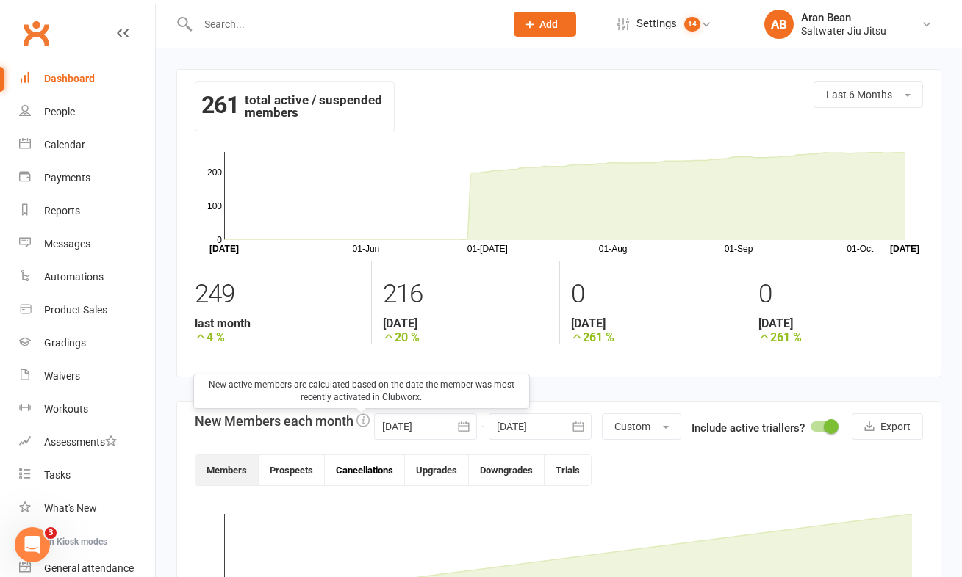
click at [364, 456] on button "Cancellations" at bounding box center [365, 470] width 80 height 30
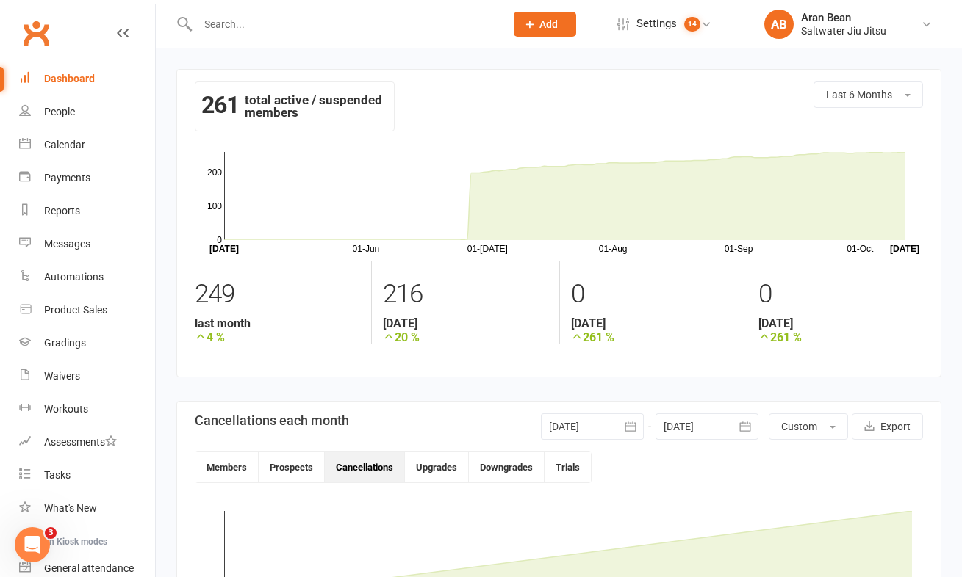
click at [367, 471] on button "Cancellations" at bounding box center [365, 467] width 80 height 30
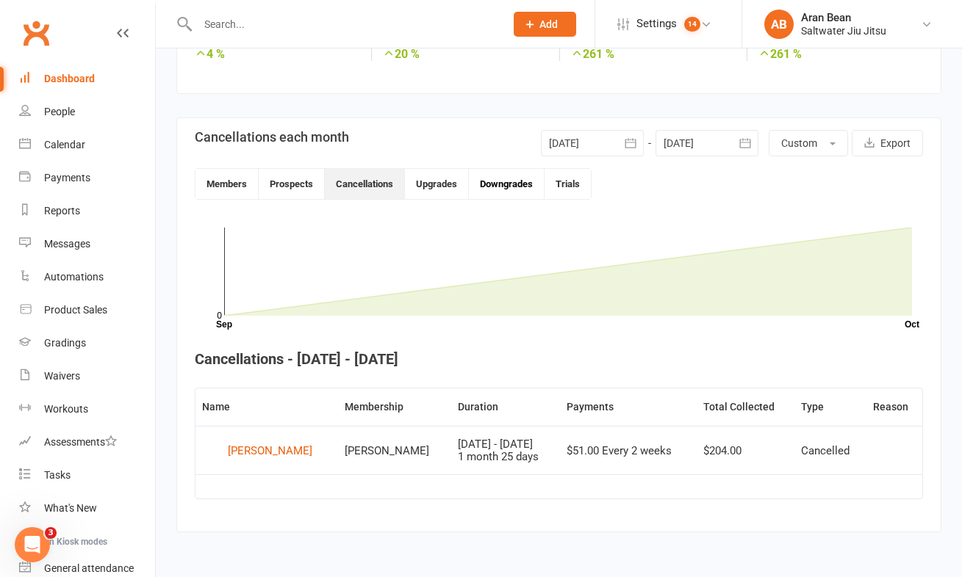
click at [516, 172] on button "Downgrades" at bounding box center [507, 184] width 76 height 30
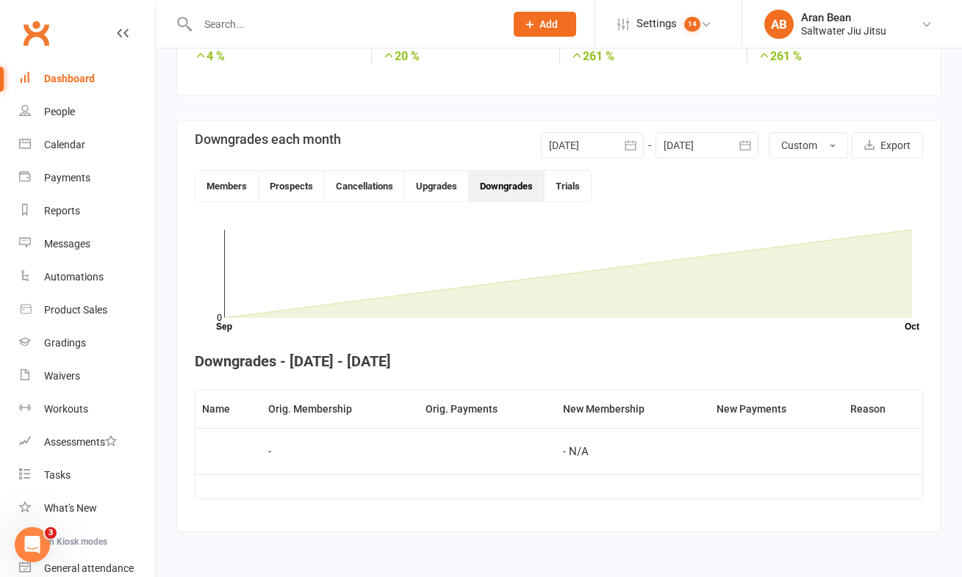
scroll to position [284, 0]
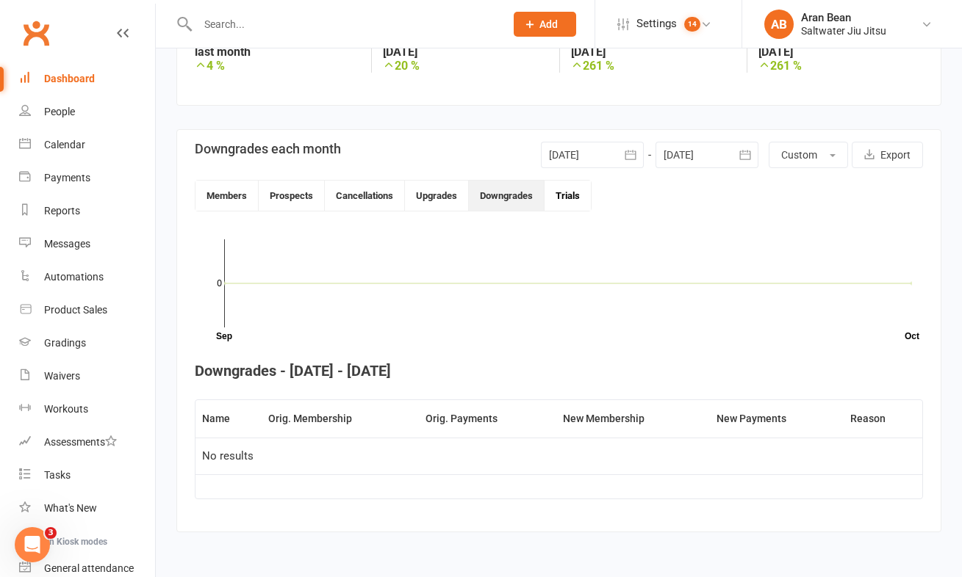
click at [560, 183] on button "Trials" at bounding box center [567, 196] width 46 height 30
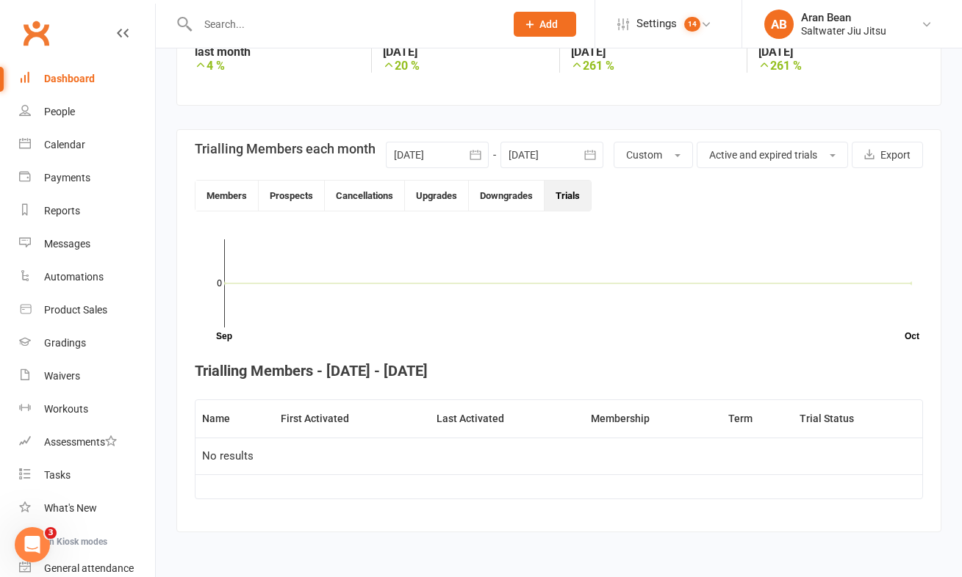
click at [588, 190] on button "Trials" at bounding box center [567, 196] width 46 height 30
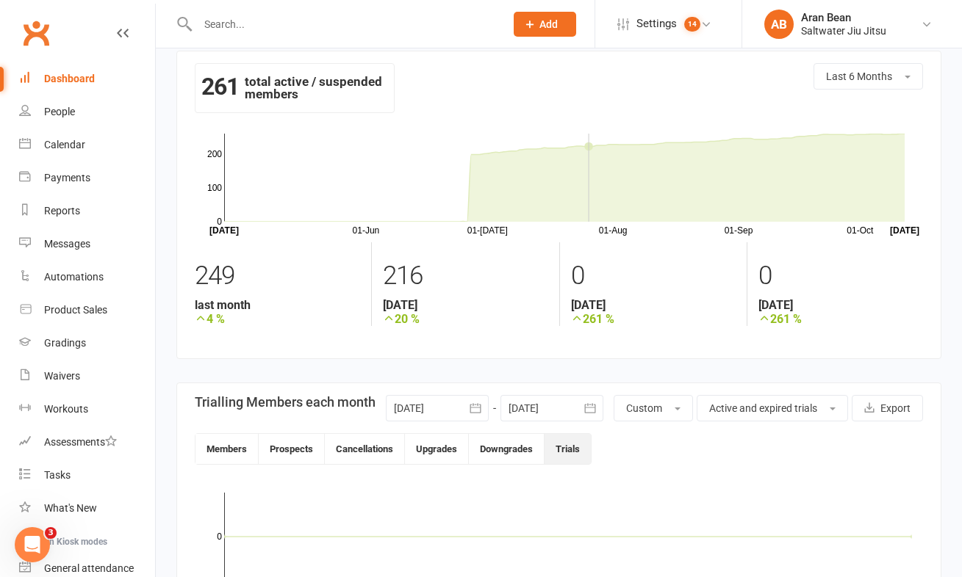
scroll to position [0, 0]
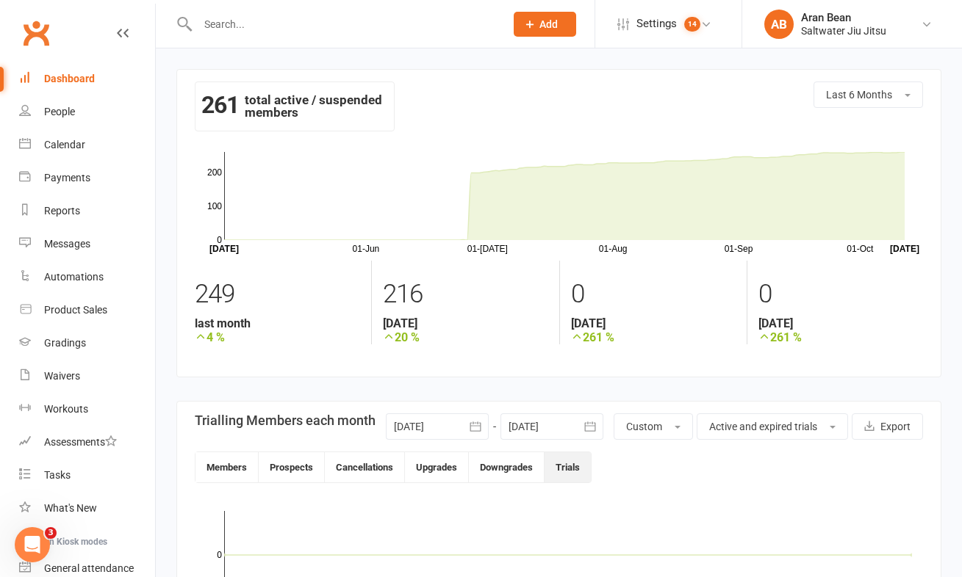
click at [67, 86] on link "Dashboard" at bounding box center [87, 78] width 136 height 33
